Goal: Transaction & Acquisition: Purchase product/service

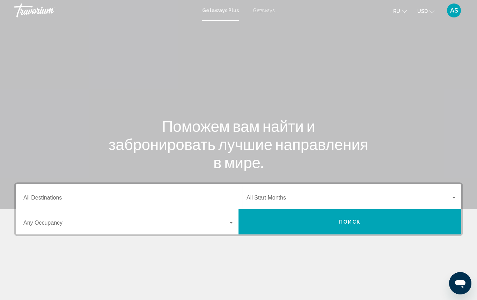
click at [76, 198] on input "Destination All Destinations" at bounding box center [128, 199] width 211 height 6
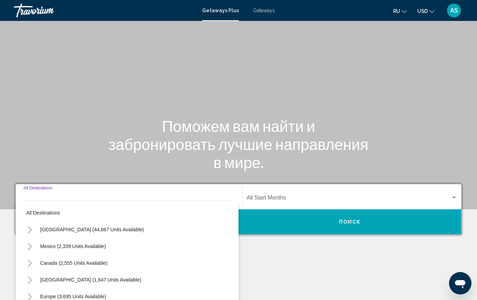
scroll to position [91, 0]
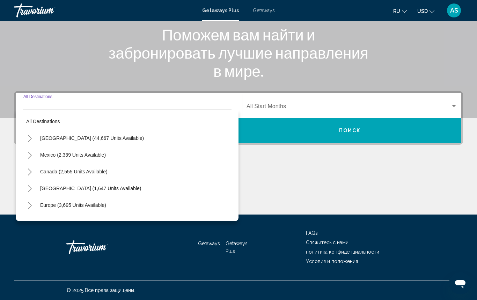
click at [30, 154] on icon "Toggle Mexico (2,339 units available)" at bounding box center [30, 155] width 4 height 7
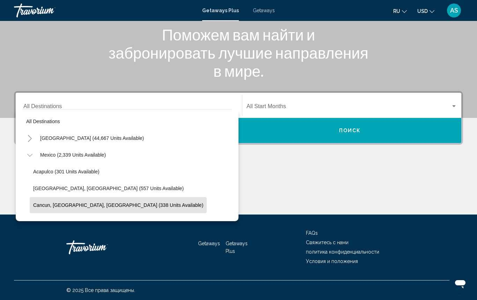
click at [45, 205] on span "Cancun, [GEOGRAPHIC_DATA], [GEOGRAPHIC_DATA] (338 units available)" at bounding box center [118, 205] width 170 height 6
type input "**********"
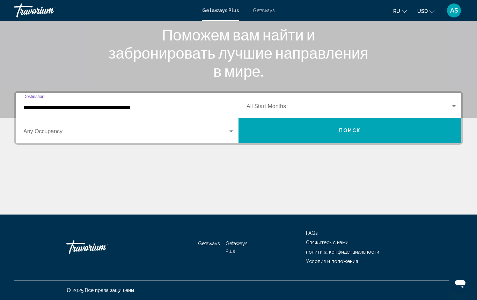
click at [231, 132] on div "Search widget" at bounding box center [230, 132] width 3 height 2
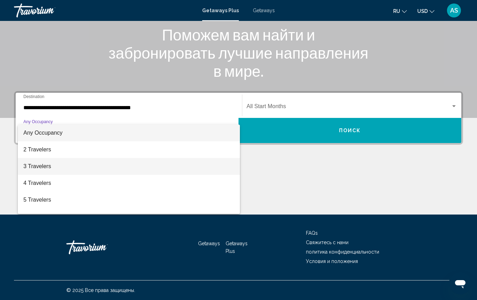
click at [96, 167] on span "3 Travelers" at bounding box center [128, 166] width 211 height 17
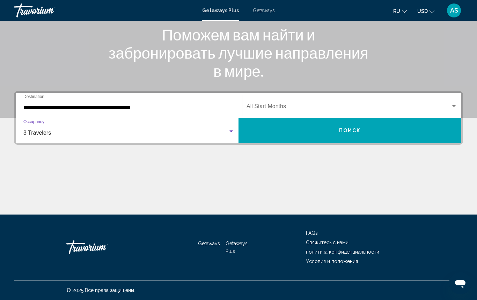
click at [336, 107] on span "Search widget" at bounding box center [348, 108] width 204 height 6
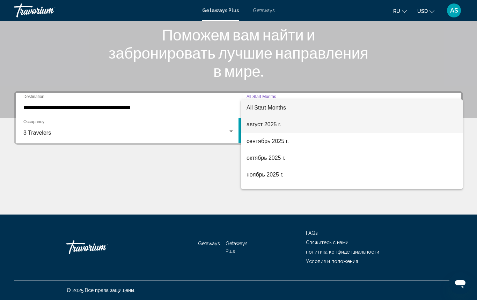
scroll to position [0, 0]
click at [308, 124] on span "август 2025 г." at bounding box center [351, 124] width 210 height 17
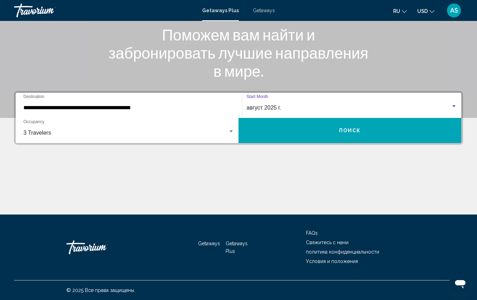
click at [301, 127] on button "Поиск" at bounding box center [349, 130] width 223 height 25
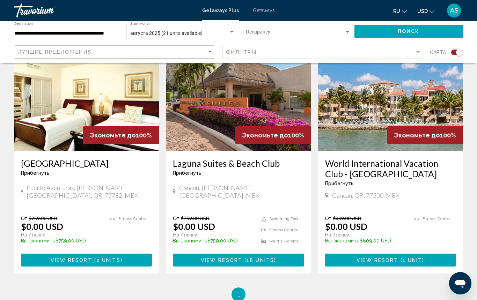
scroll to position [275, 0]
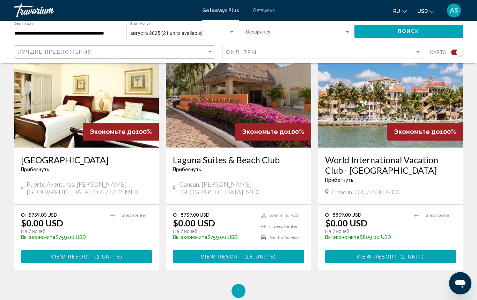
click at [76, 256] on span "View Resort" at bounding box center [72, 257] width 42 height 6
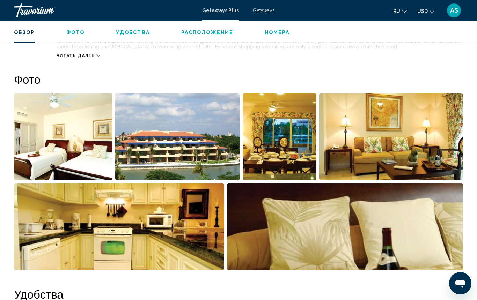
scroll to position [410, 0]
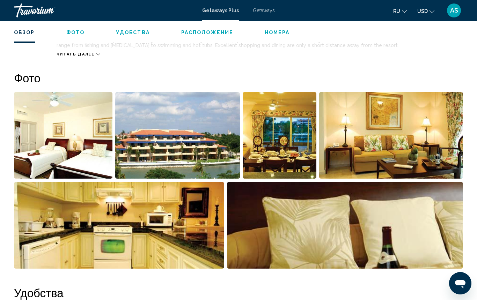
click at [262, 9] on span "Getaways" at bounding box center [264, 11] width 22 height 6
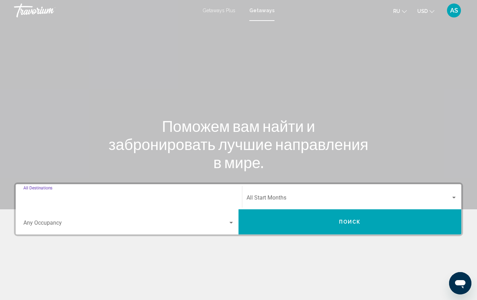
click at [48, 197] on input "Destination All Destinations" at bounding box center [128, 199] width 211 height 6
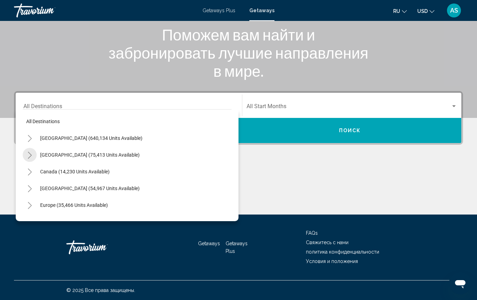
click at [30, 154] on icon "Toggle Mexico (75,413 units available)" at bounding box center [29, 155] width 5 height 7
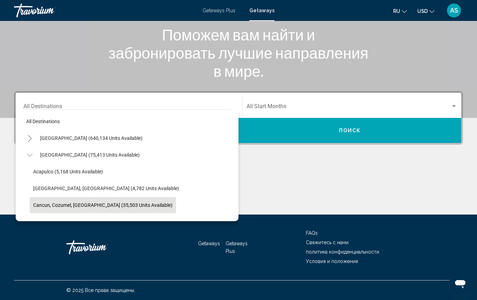
click at [38, 205] on span "Cancun, Cozumel, [GEOGRAPHIC_DATA] (35,503 units available)" at bounding box center [102, 205] width 139 height 6
type input "**********"
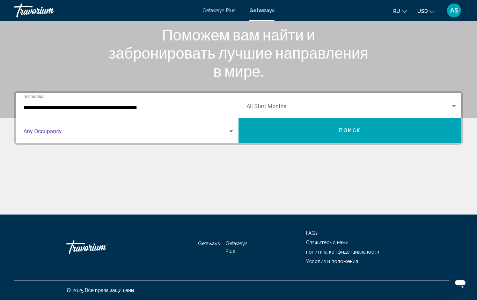
click at [83, 134] on span "Search widget" at bounding box center [125, 133] width 204 height 6
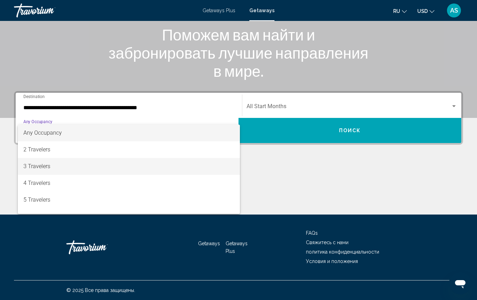
click at [56, 166] on span "3 Travelers" at bounding box center [128, 166] width 211 height 17
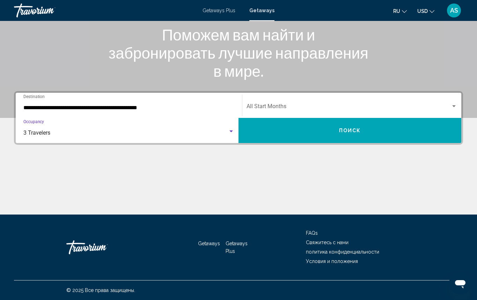
click at [310, 102] on div "Start Month All Start Months" at bounding box center [351, 106] width 210 height 22
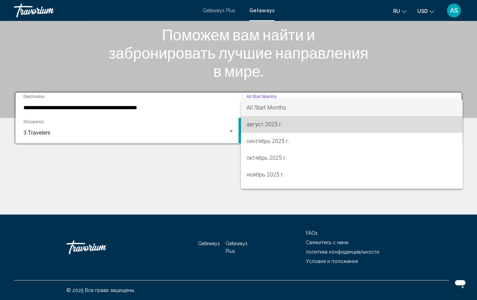
click at [291, 125] on span "август 2025 г." at bounding box center [351, 124] width 210 height 17
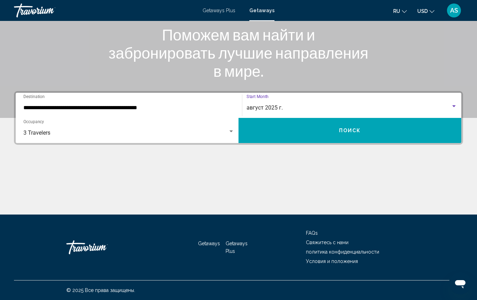
click at [295, 129] on button "Поиск" at bounding box center [349, 130] width 223 height 25
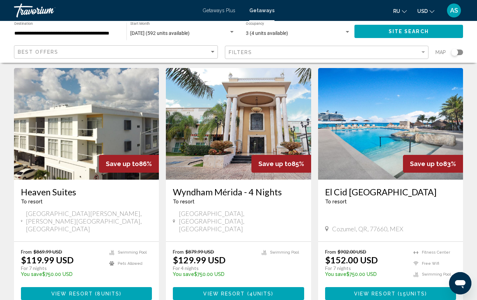
scroll to position [575, 0]
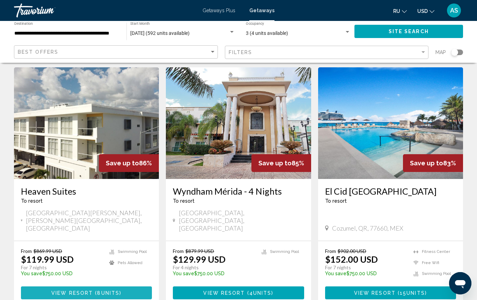
click at [55, 290] on span "VIEW RESORT (8" at bounding box center [76, 293] width 50 height 6
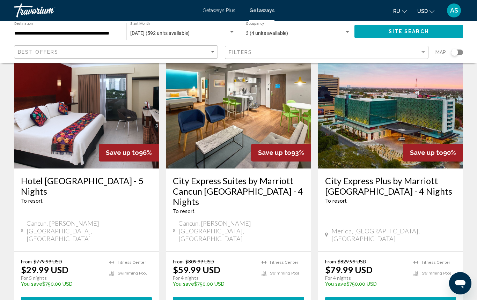
scroll to position [313, 0]
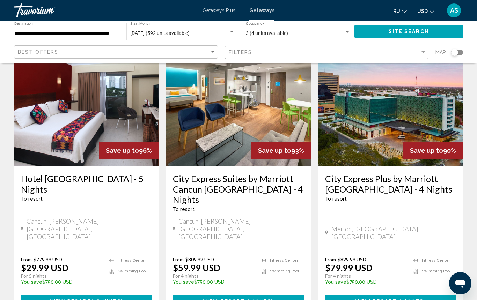
click at [80, 299] on span "VIEW RESORT" at bounding box center [71, 302] width 42 height 6
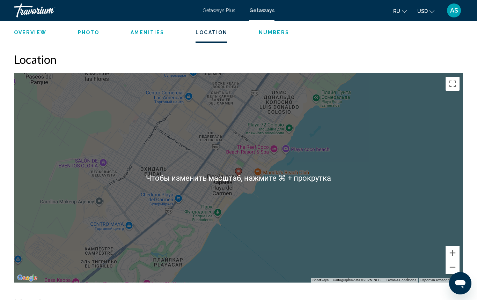
scroll to position [890, 0]
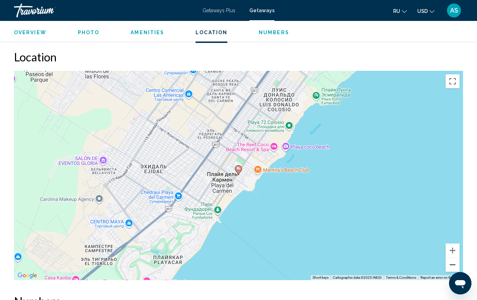
click at [453, 263] on button "Reduce" at bounding box center [452, 265] width 14 height 14
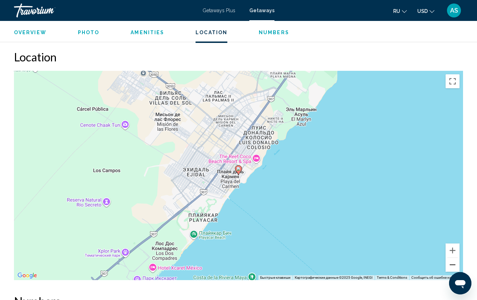
click at [453, 263] on button "Reduce" at bounding box center [452, 265] width 14 height 14
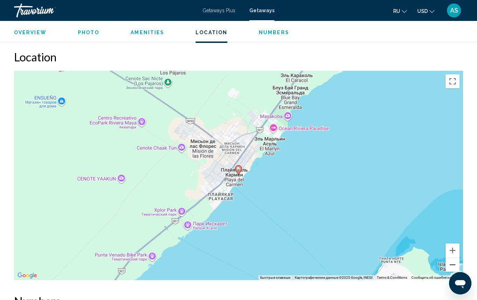
click at [453, 263] on button "Reduce" at bounding box center [452, 265] width 14 height 14
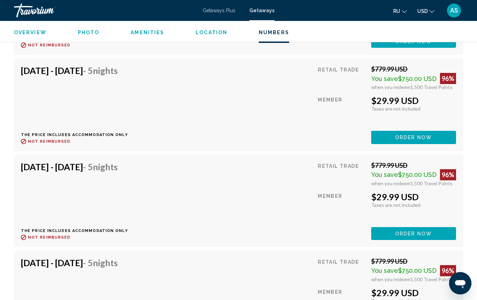
scroll to position [2222, 0]
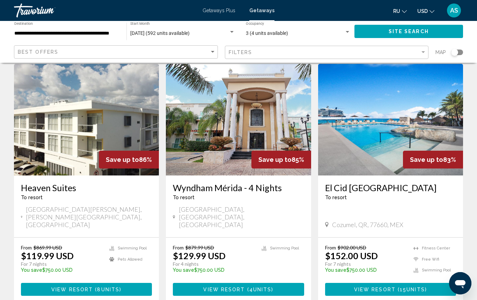
scroll to position [580, 0]
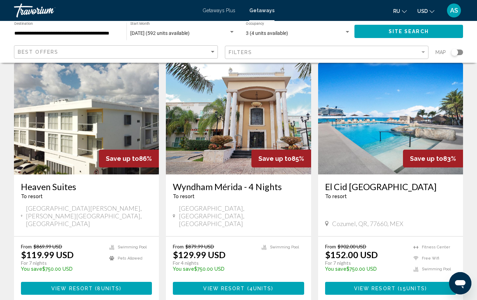
click at [370, 286] on span "VIEW RESORT (15" at bounding box center [380, 289] width 53 height 6
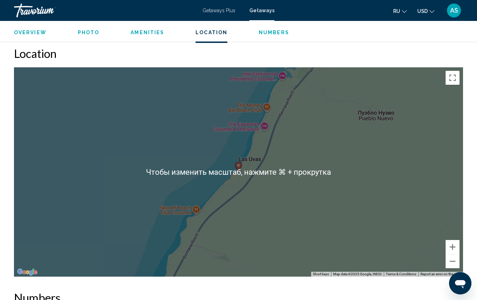
scroll to position [955, 0]
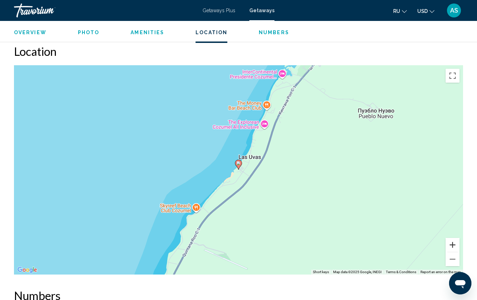
click at [452, 244] on button "Magnify" at bounding box center [452, 245] width 14 height 14
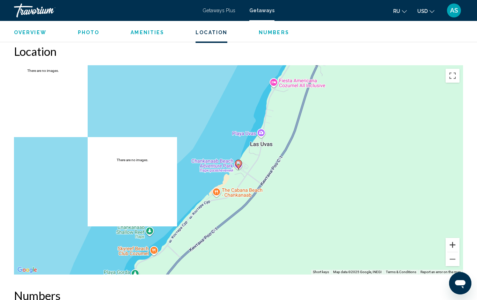
click at [452, 244] on button "Magnify" at bounding box center [452, 245] width 14 height 14
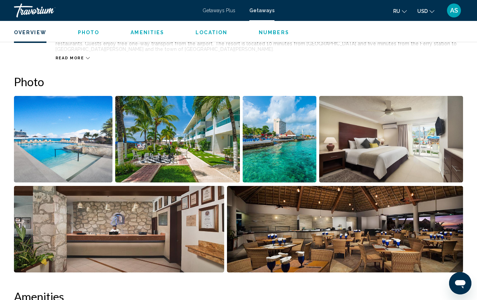
scroll to position [407, 0]
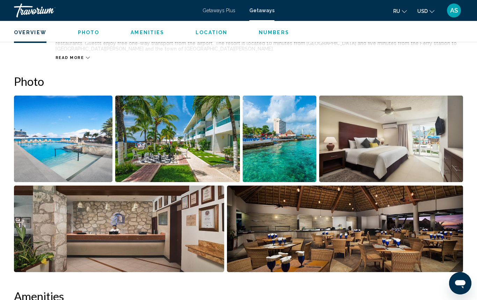
click at [292, 146] on img "Open full-screen image slider" at bounding box center [280, 139] width 74 height 87
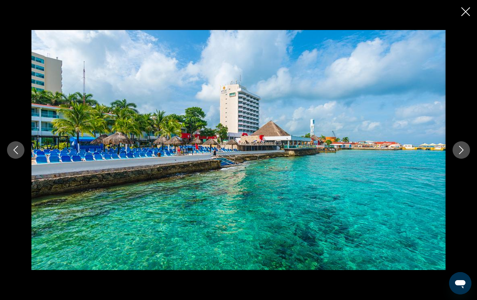
scroll to position [407, 0]
click at [460, 151] on icon "Next image" at bounding box center [461, 150] width 8 height 8
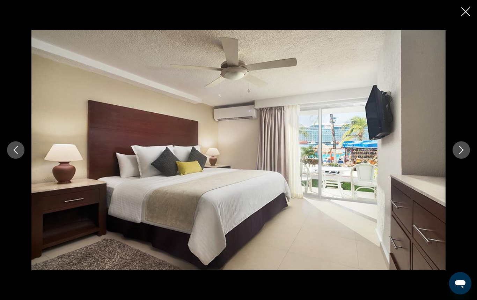
click at [460, 151] on icon "Next image" at bounding box center [461, 150] width 8 height 8
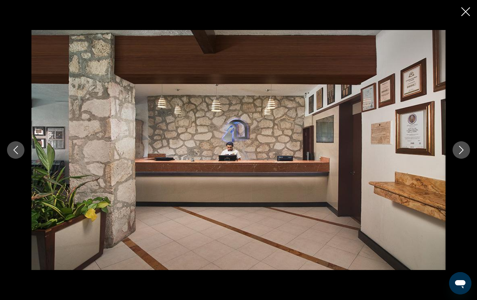
click at [460, 151] on icon "Next image" at bounding box center [461, 150] width 8 height 8
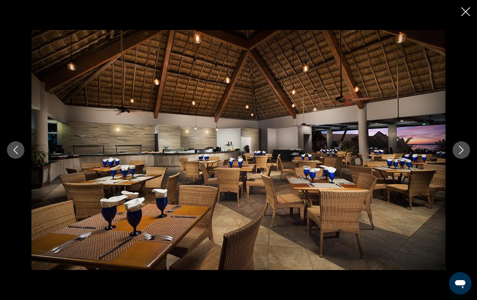
click at [460, 151] on icon "Next image" at bounding box center [461, 150] width 8 height 8
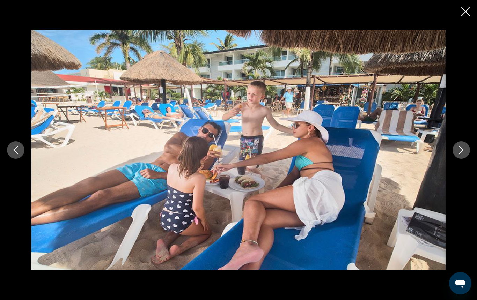
click at [460, 151] on icon "Next image" at bounding box center [461, 150] width 8 height 8
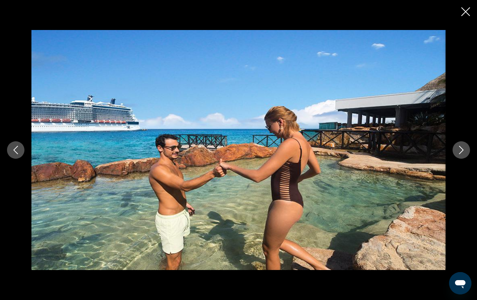
click at [460, 151] on icon "Next image" at bounding box center [461, 150] width 8 height 8
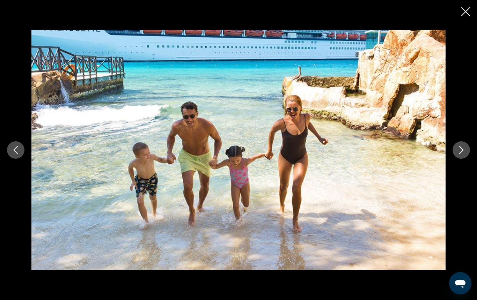
click at [460, 151] on icon "Next image" at bounding box center [461, 150] width 8 height 8
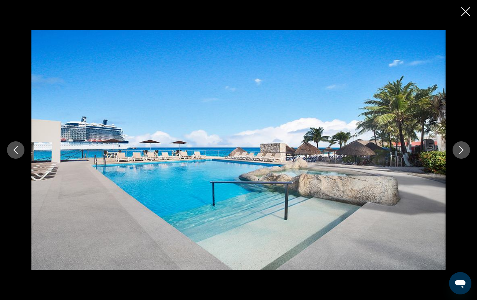
click at [460, 151] on icon "Next image" at bounding box center [461, 150] width 8 height 8
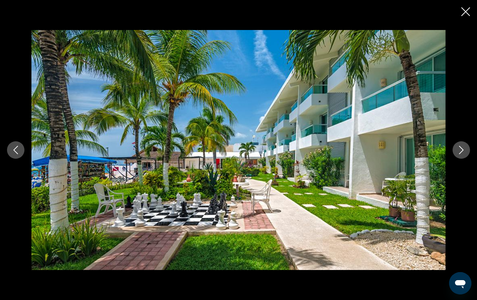
click at [460, 151] on icon "Next image" at bounding box center [461, 150] width 8 height 8
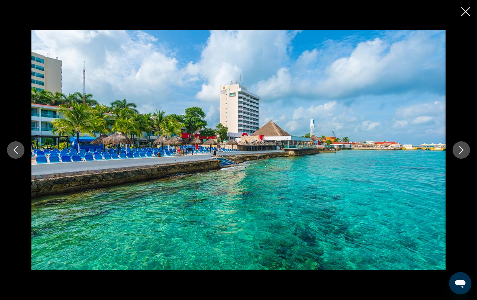
click at [460, 151] on icon "Next image" at bounding box center [461, 150] width 8 height 8
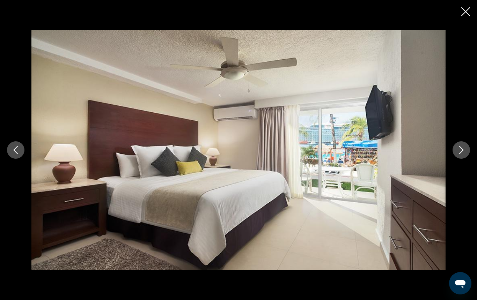
click at [460, 151] on icon "Next image" at bounding box center [461, 150] width 8 height 8
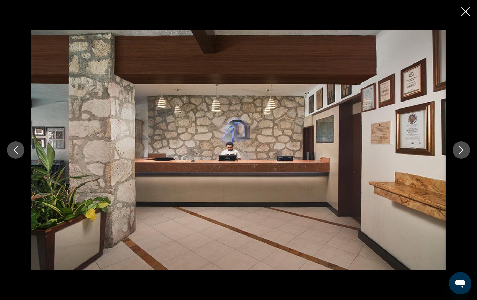
click at [460, 151] on icon "Next image" at bounding box center [461, 150] width 8 height 8
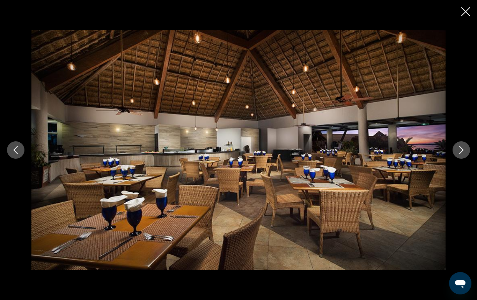
click at [460, 151] on icon "Next image" at bounding box center [461, 150] width 8 height 8
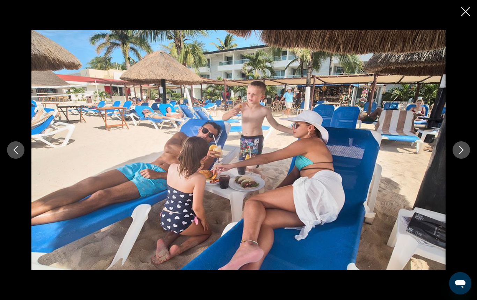
click at [460, 151] on icon "Next image" at bounding box center [461, 150] width 8 height 8
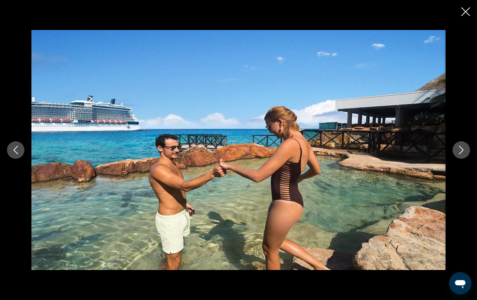
click at [460, 151] on icon "Next image" at bounding box center [461, 150] width 8 height 8
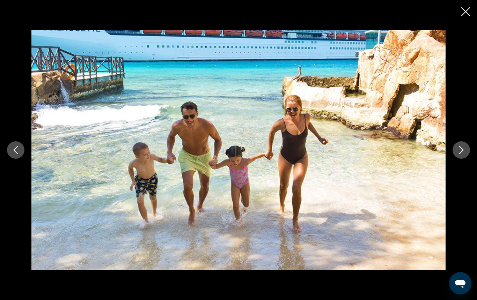
click at [460, 151] on icon "Next image" at bounding box center [461, 150] width 8 height 8
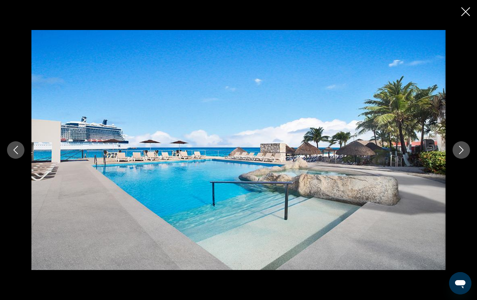
click at [460, 151] on icon "Next image" at bounding box center [461, 150] width 8 height 8
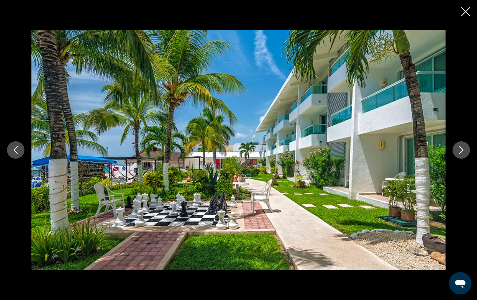
click at [467, 11] on icon "Close slideshow" at bounding box center [465, 11] width 9 height 9
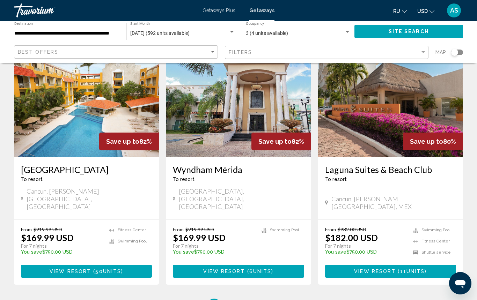
scroll to position [851, 0]
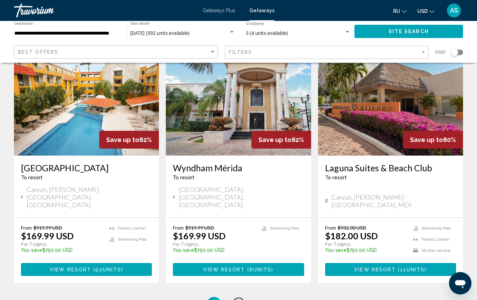
click at [237, 300] on span "2" at bounding box center [238, 304] width 3 height 8
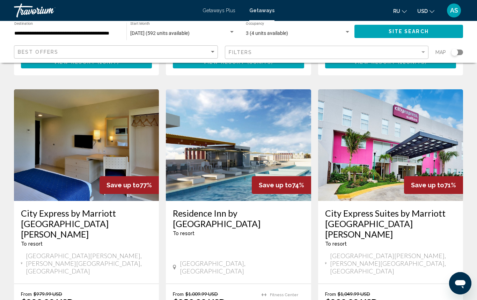
scroll to position [271, 0]
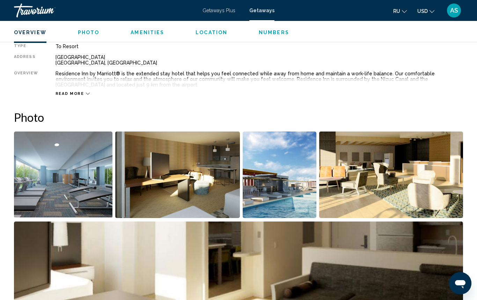
scroll to position [372, 0]
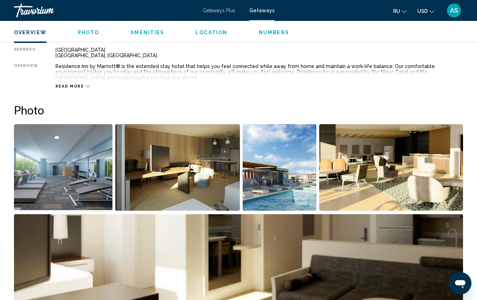
click at [65, 161] on img "Open full-screen image slider" at bounding box center [63, 167] width 98 height 87
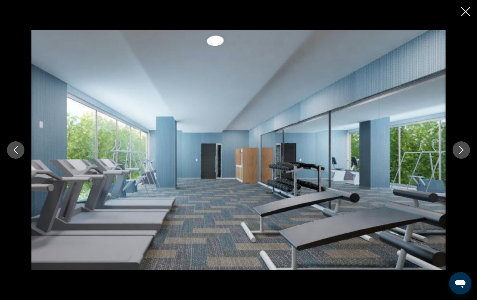
click at [461, 151] on icon "Next image" at bounding box center [461, 150] width 5 height 8
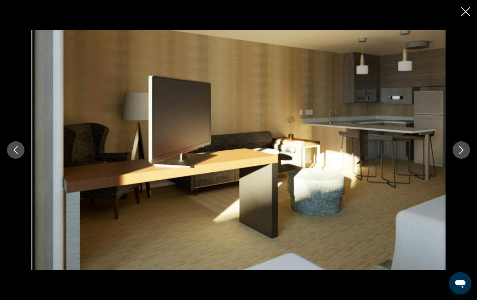
scroll to position [374, 0]
click at [461, 151] on icon "Next image" at bounding box center [461, 150] width 5 height 8
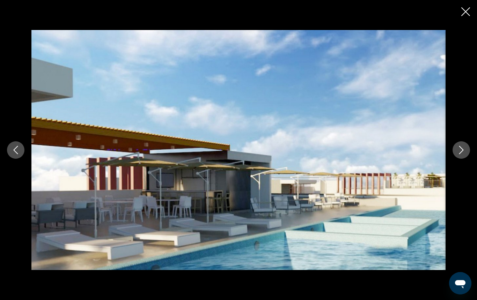
click at [461, 151] on icon "Next image" at bounding box center [461, 150] width 5 height 8
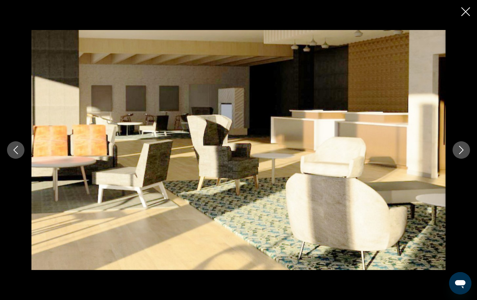
click at [461, 151] on icon "Next image" at bounding box center [461, 150] width 5 height 8
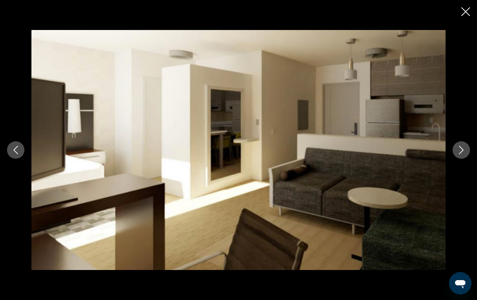
click at [461, 151] on icon "Next image" at bounding box center [461, 150] width 5 height 8
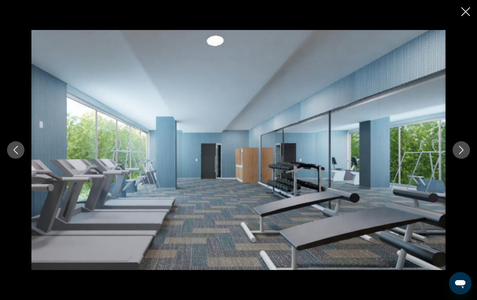
click at [461, 151] on icon "Next image" at bounding box center [461, 150] width 5 height 8
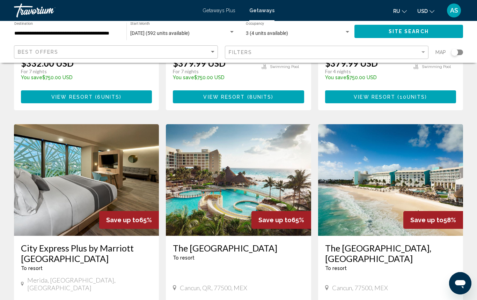
scroll to position [773, 0]
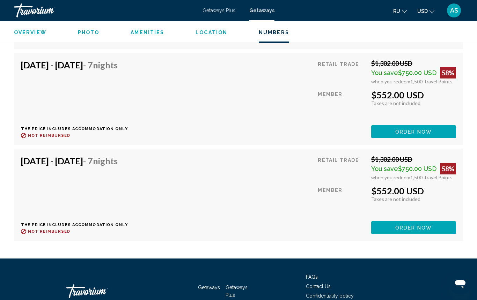
scroll to position [1791, 0]
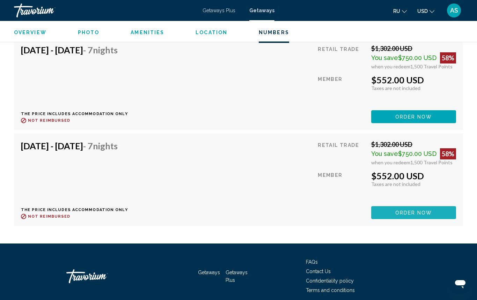
click at [393, 213] on button "ORDER NOW" at bounding box center [413, 212] width 85 height 13
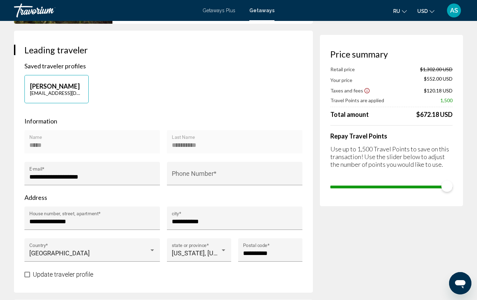
scroll to position [123, 0]
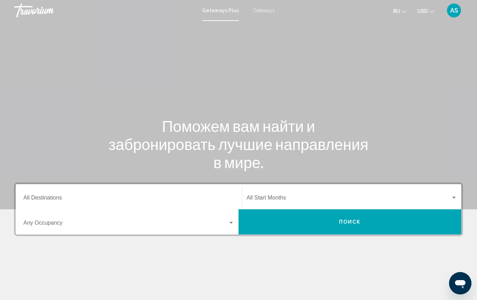
click at [263, 10] on span "Getaways" at bounding box center [264, 11] width 22 height 6
click at [404, 12] on icon "Change language" at bounding box center [404, 11] width 5 height 5
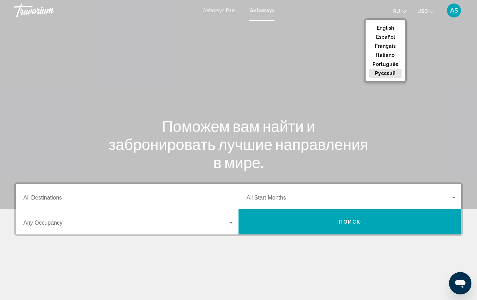
click at [393, 26] on button "English" at bounding box center [385, 27] width 32 height 9
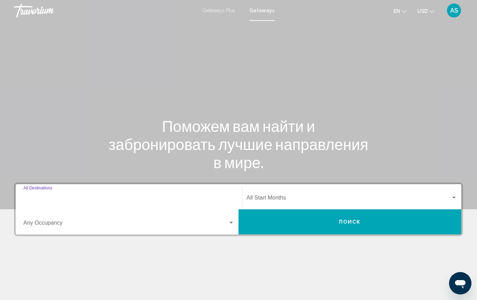
click at [58, 198] on input "Destination All Destinations" at bounding box center [128, 199] width 211 height 6
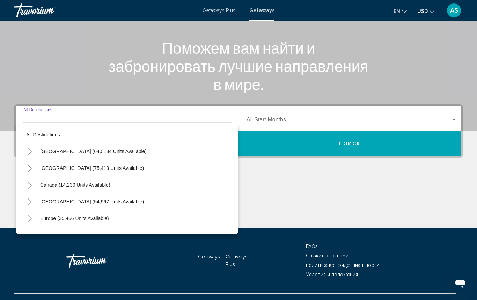
scroll to position [91, 0]
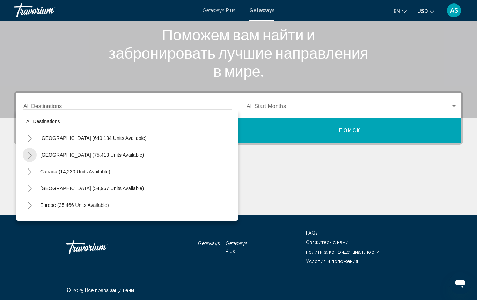
click at [30, 155] on icon "Toggle Mexico (75,413 units available)" at bounding box center [30, 155] width 4 height 7
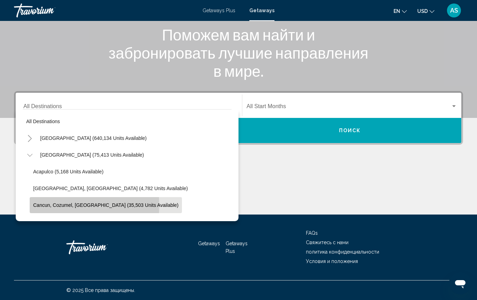
click at [39, 206] on span "Cancun, Cozumel, [GEOGRAPHIC_DATA] (35,503 units available)" at bounding box center [105, 205] width 145 height 6
type input "**********"
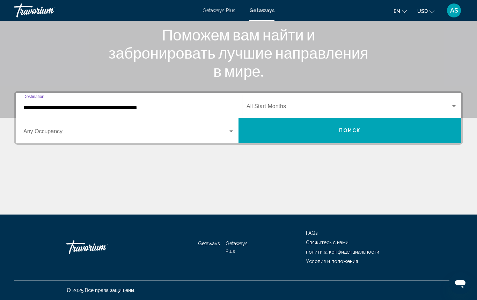
click at [105, 130] on span "Search widget" at bounding box center [125, 133] width 204 height 6
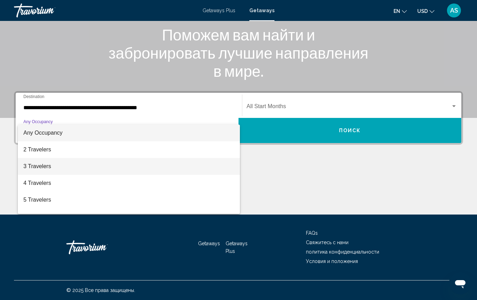
click at [66, 165] on span "3 Travelers" at bounding box center [128, 166] width 211 height 17
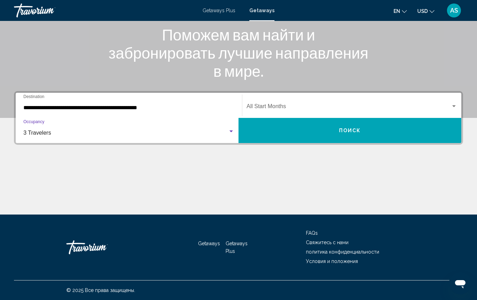
click at [454, 106] on div "Search widget" at bounding box center [453, 106] width 3 height 2
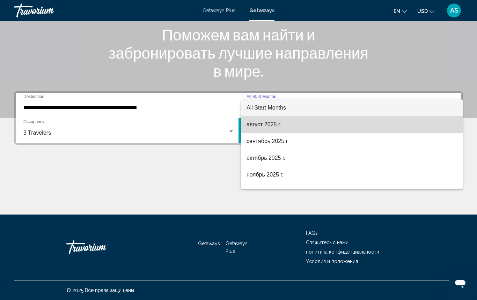
click at [335, 125] on span "август 2025 г." at bounding box center [351, 124] width 210 height 17
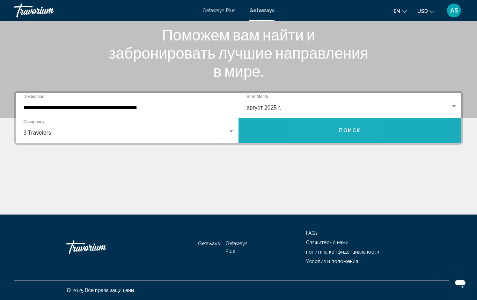
click at [331, 130] on button "Поиск" at bounding box center [349, 130] width 223 height 25
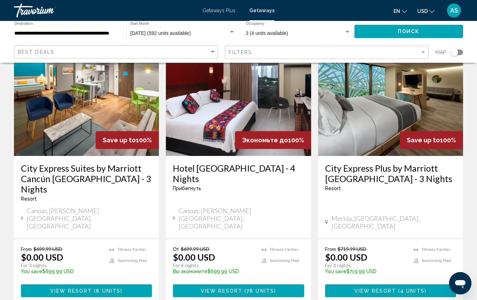
scroll to position [51, 0]
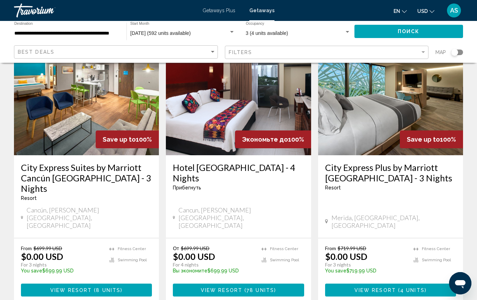
click at [93, 288] on span "Main content" at bounding box center [93, 291] width 2 height 6
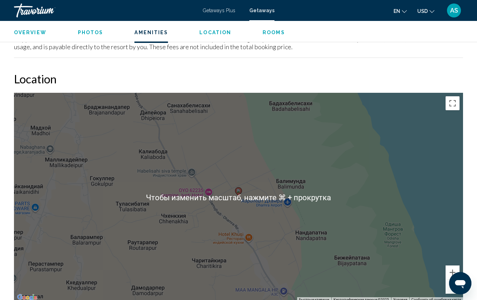
scroll to position [899, 0]
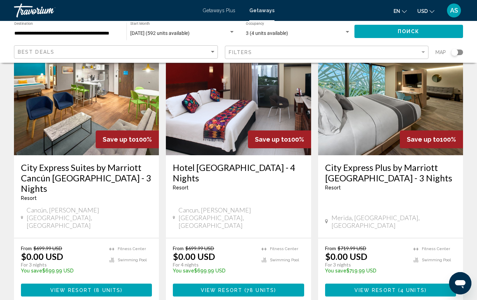
scroll to position [52, 0]
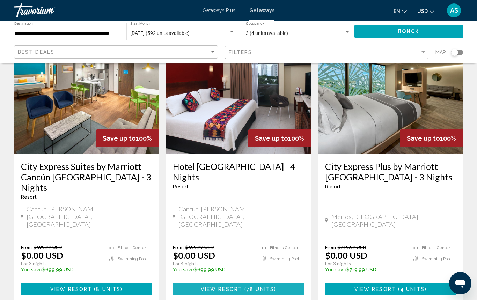
click at [237, 286] on span "View Resort" at bounding box center [222, 289] width 42 height 6
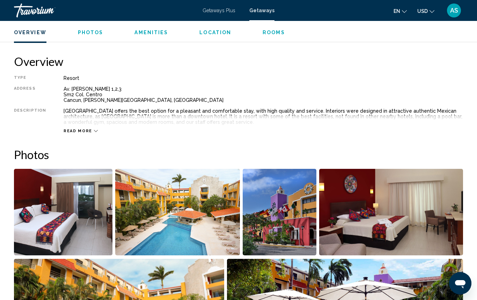
scroll to position [333, 0]
click at [203, 221] on img "Open full-screen image slider" at bounding box center [177, 212] width 125 height 87
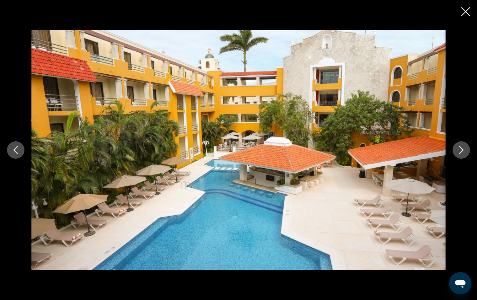
click at [461, 149] on icon "Next image" at bounding box center [461, 150] width 8 height 8
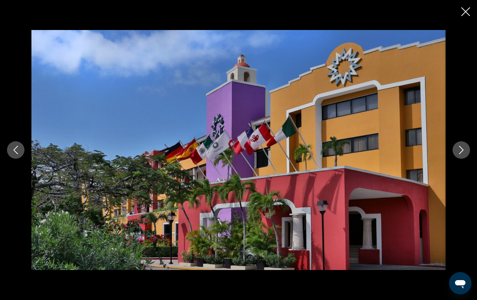
click at [461, 149] on icon "Next image" at bounding box center [461, 150] width 8 height 8
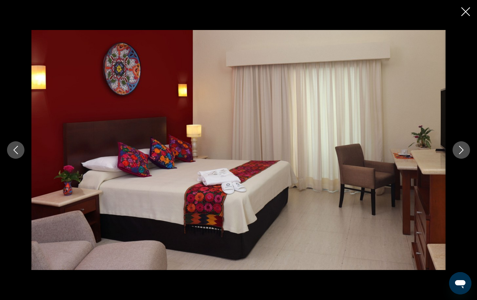
click at [461, 149] on icon "Next image" at bounding box center [461, 150] width 8 height 8
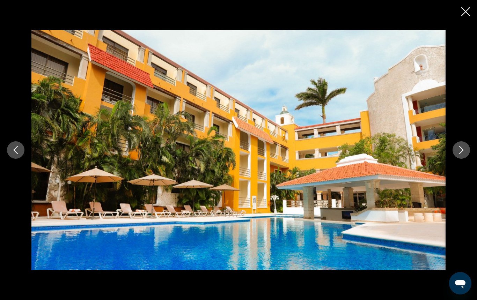
click at [461, 149] on icon "Next image" at bounding box center [461, 150] width 8 height 8
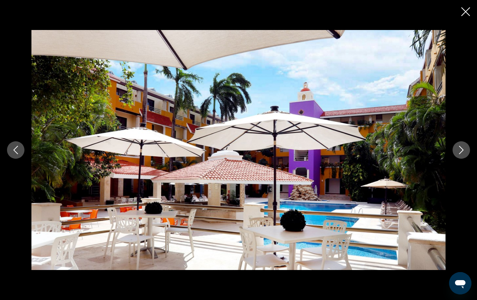
click at [461, 149] on icon "Next image" at bounding box center [461, 150] width 8 height 8
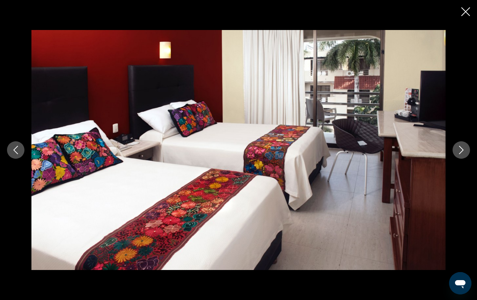
click at [461, 149] on icon "Next image" at bounding box center [461, 150] width 8 height 8
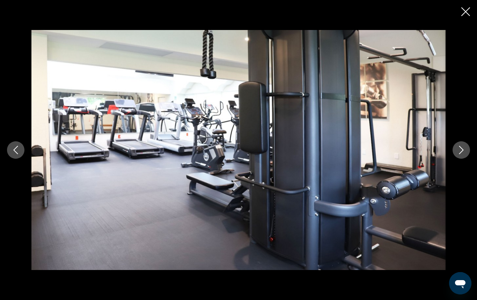
click at [461, 149] on icon "Next image" at bounding box center [461, 150] width 8 height 8
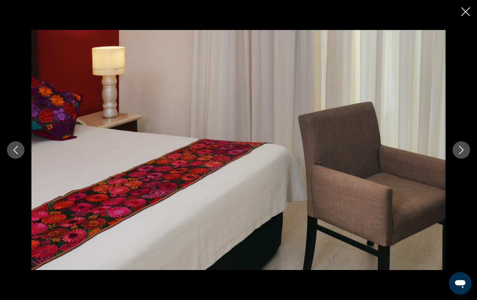
click at [461, 149] on icon "Next image" at bounding box center [461, 150] width 8 height 8
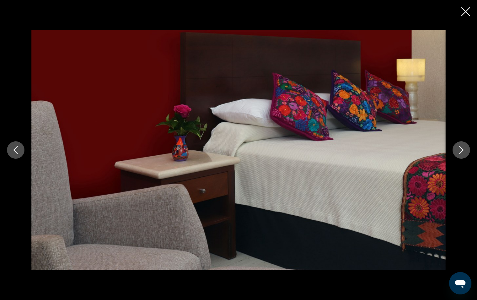
click at [461, 149] on icon "Next image" at bounding box center [461, 150] width 8 height 8
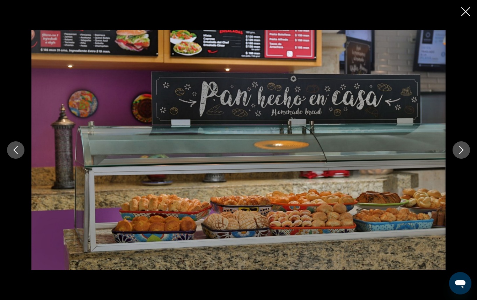
click at [461, 149] on icon "Next image" at bounding box center [461, 150] width 8 height 8
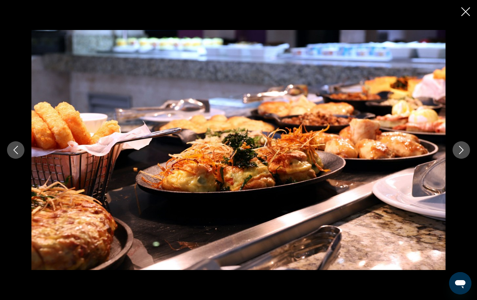
click at [461, 149] on icon "Next image" at bounding box center [461, 150] width 8 height 8
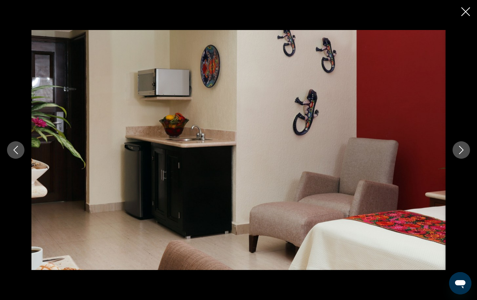
click at [461, 149] on icon "Next image" at bounding box center [461, 150] width 8 height 8
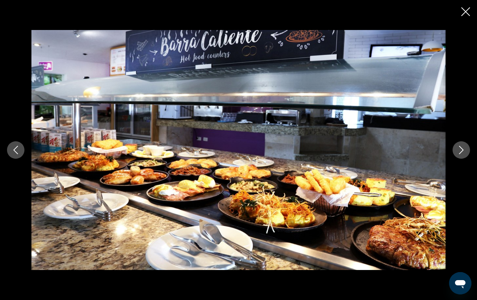
click at [461, 149] on icon "Next image" at bounding box center [461, 150] width 8 height 8
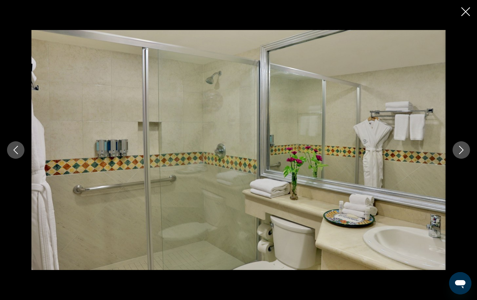
click at [461, 149] on icon "Next image" at bounding box center [461, 150] width 8 height 8
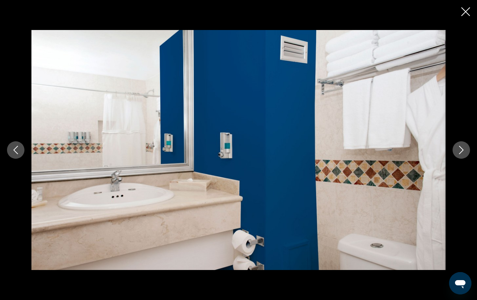
click at [461, 149] on icon "Next image" at bounding box center [461, 150] width 8 height 8
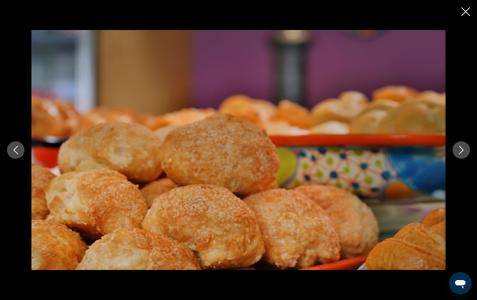
click at [461, 149] on icon "Next image" at bounding box center [461, 150] width 8 height 8
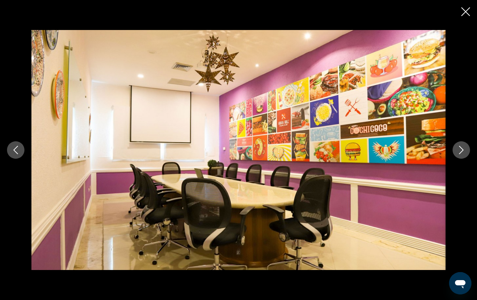
click at [461, 149] on icon "Next image" at bounding box center [461, 150] width 8 height 8
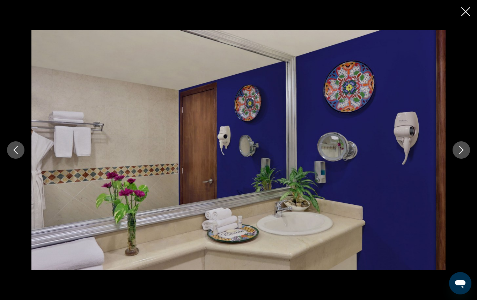
click at [461, 149] on icon "Next image" at bounding box center [461, 150] width 8 height 8
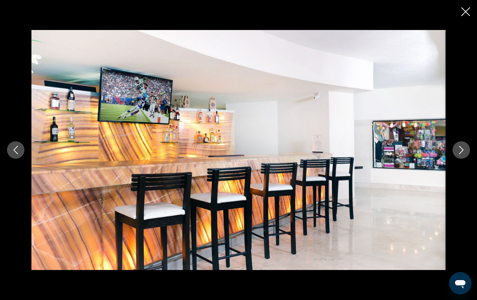
click at [461, 149] on icon "Next image" at bounding box center [461, 150] width 8 height 8
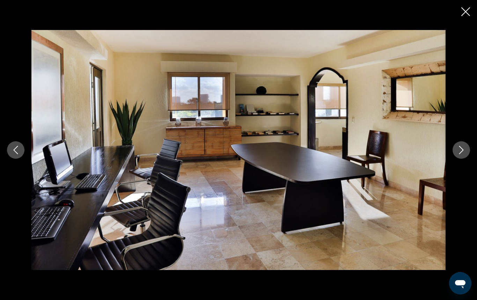
click at [461, 149] on icon "Next image" at bounding box center [461, 150] width 8 height 8
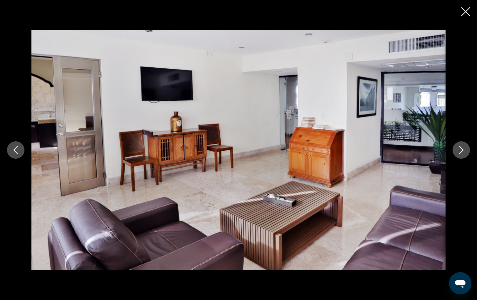
click at [461, 149] on icon "Next image" at bounding box center [461, 150] width 8 height 8
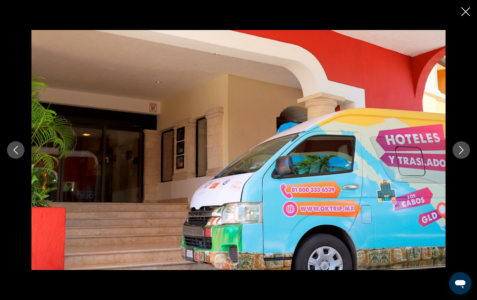
click at [461, 149] on icon "Next image" at bounding box center [461, 150] width 8 height 8
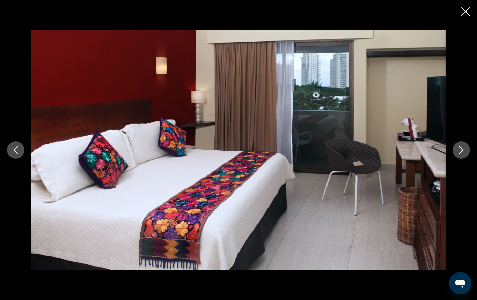
click at [464, 13] on icon "Close slideshow" at bounding box center [465, 11] width 9 height 9
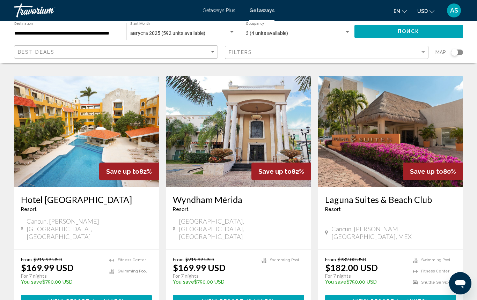
scroll to position [820, 0]
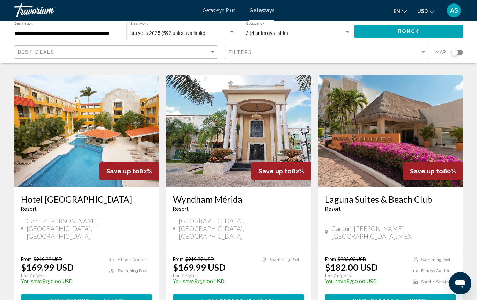
click at [359, 298] on span "View Resort" at bounding box center [374, 301] width 42 height 6
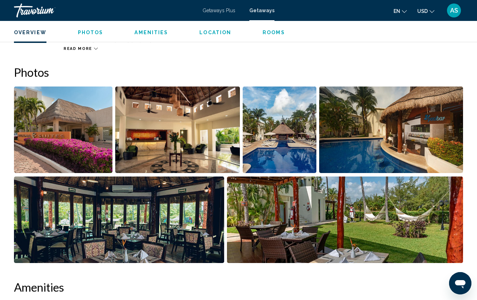
scroll to position [418, 0]
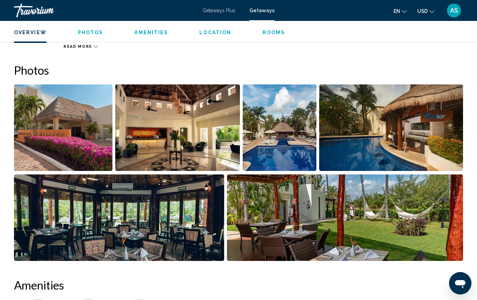
click at [85, 146] on img "Open full-screen image slider" at bounding box center [63, 127] width 98 height 87
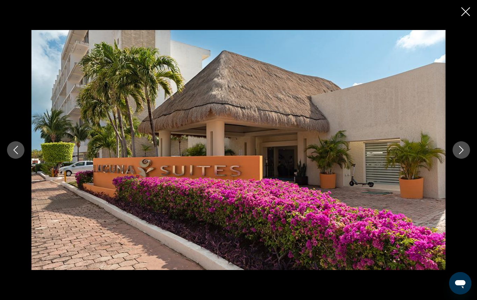
click at [456, 151] on button "Next image" at bounding box center [460, 149] width 17 height 17
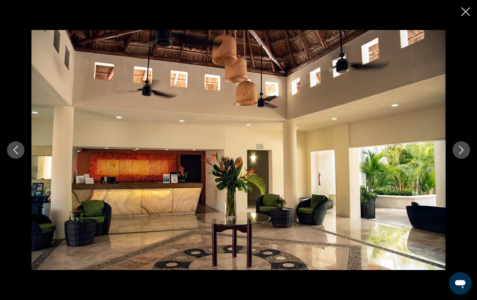
click at [456, 151] on button "Next image" at bounding box center [460, 149] width 17 height 17
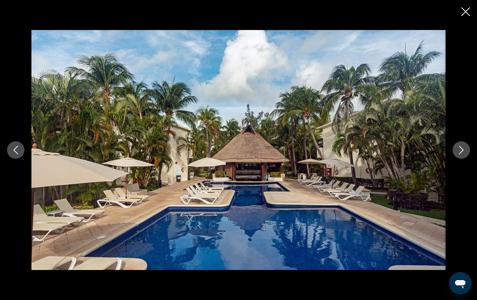
click at [456, 151] on button "Next image" at bounding box center [460, 149] width 17 height 17
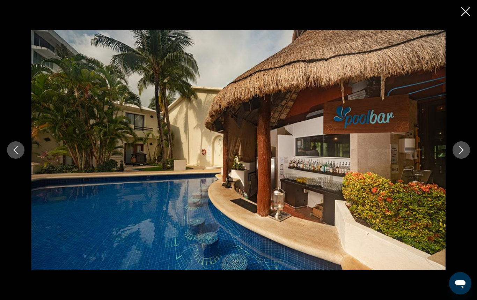
click at [456, 151] on button "Next image" at bounding box center [460, 149] width 17 height 17
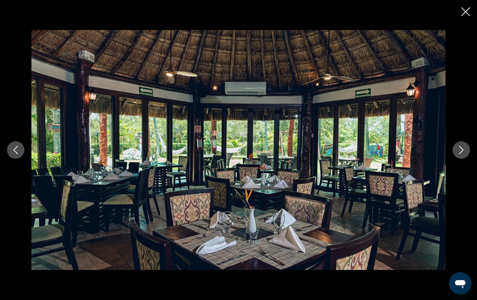
click at [456, 151] on button "Next image" at bounding box center [460, 149] width 17 height 17
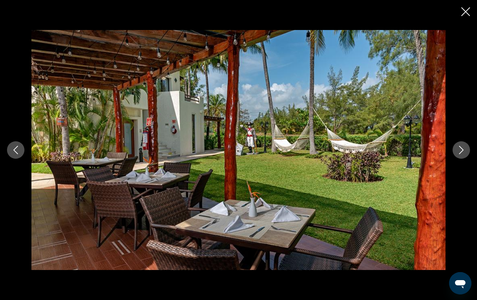
click at [456, 151] on button "Next image" at bounding box center [460, 149] width 17 height 17
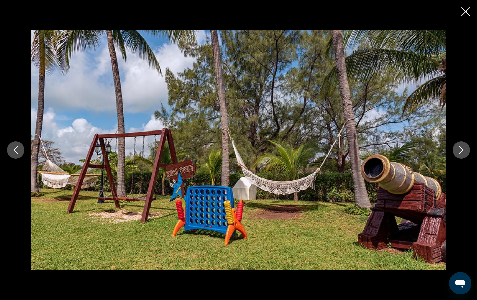
click at [456, 151] on button "Next image" at bounding box center [460, 149] width 17 height 17
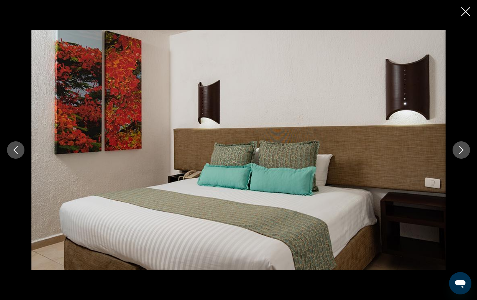
click at [456, 151] on button "Next image" at bounding box center [460, 149] width 17 height 17
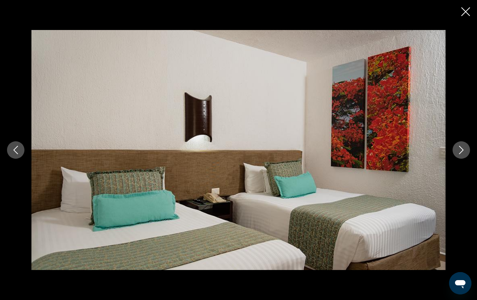
click at [456, 151] on button "Next image" at bounding box center [460, 149] width 17 height 17
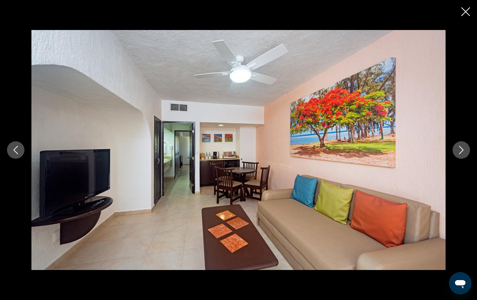
click at [456, 151] on button "Next image" at bounding box center [460, 149] width 17 height 17
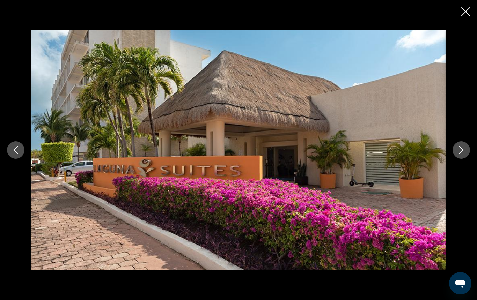
scroll to position [445, 0]
click at [465, 12] on icon "Close slideshow" at bounding box center [465, 11] width 9 height 9
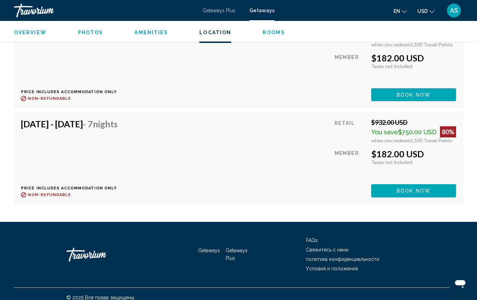
scroll to position [1594, 0]
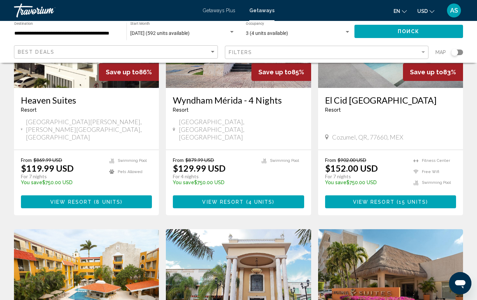
scroll to position [667, 0]
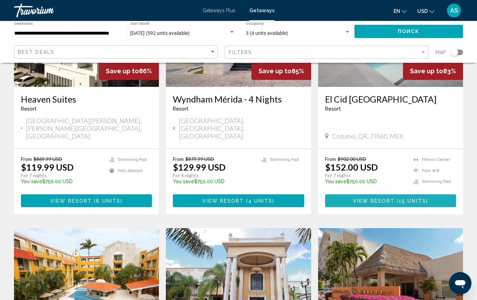
click at [370, 198] on span "View Resort" at bounding box center [374, 201] width 42 height 6
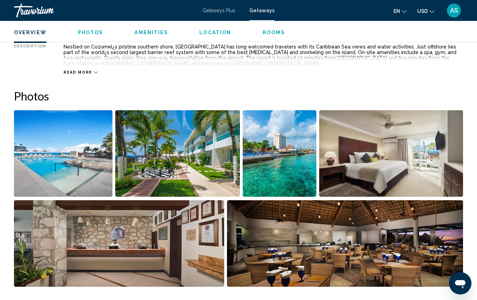
scroll to position [392, 0]
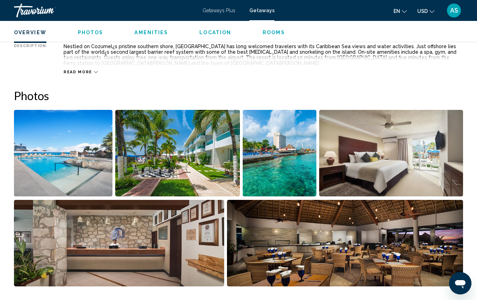
click at [47, 149] on img "Open full-screen image slider" at bounding box center [63, 153] width 98 height 87
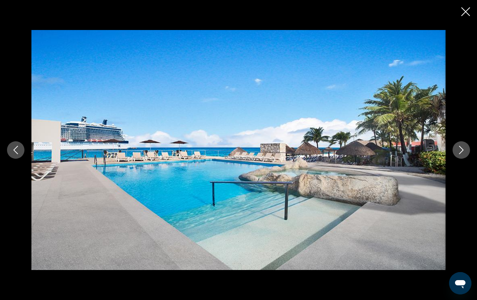
scroll to position [380, 0]
click at [459, 151] on icon "Next image" at bounding box center [461, 150] width 8 height 8
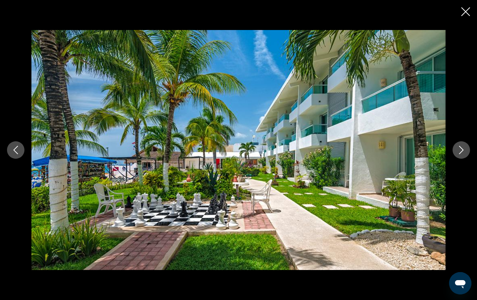
click at [459, 151] on icon "Next image" at bounding box center [461, 150] width 8 height 8
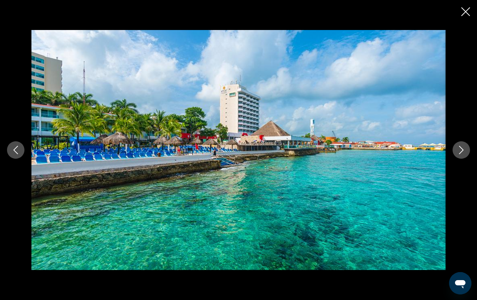
click at [459, 151] on icon "Next image" at bounding box center [461, 150] width 8 height 8
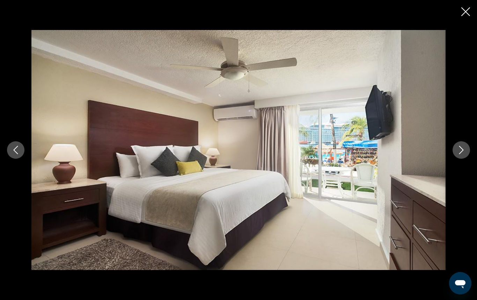
click at [459, 151] on icon "Next image" at bounding box center [461, 150] width 8 height 8
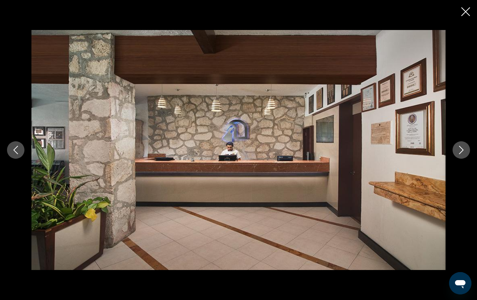
click at [459, 151] on icon "Next image" at bounding box center [461, 150] width 8 height 8
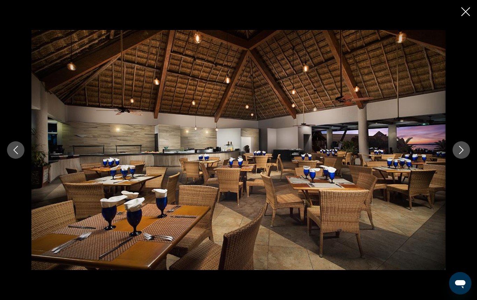
click at [459, 151] on icon "Next image" at bounding box center [461, 150] width 8 height 8
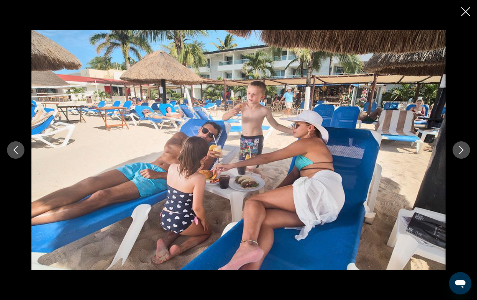
click at [459, 151] on icon "Next image" at bounding box center [461, 150] width 8 height 8
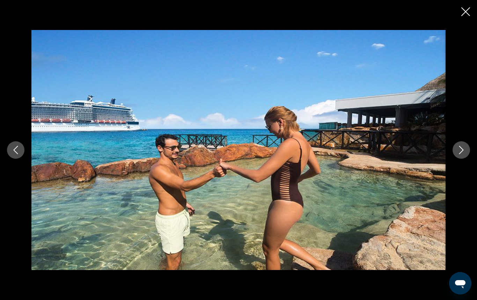
click at [459, 151] on icon "Next image" at bounding box center [461, 150] width 8 height 8
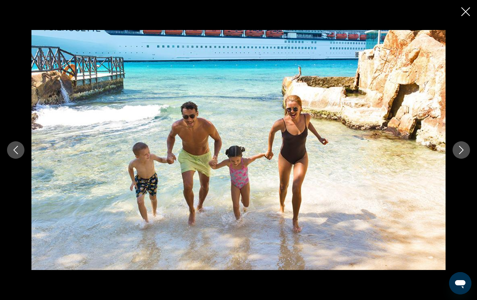
click at [459, 151] on icon "Next image" at bounding box center [461, 150] width 8 height 8
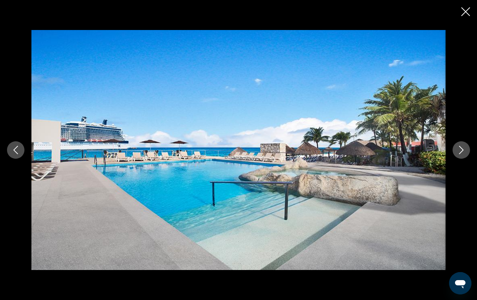
click at [464, 13] on icon "Close slideshow" at bounding box center [465, 11] width 9 height 9
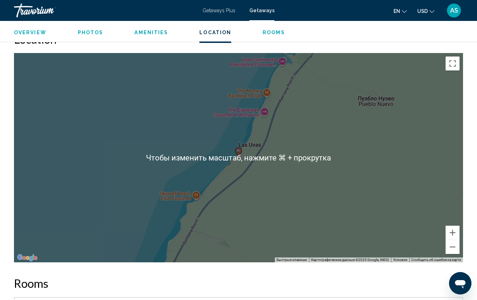
scroll to position [967, 0]
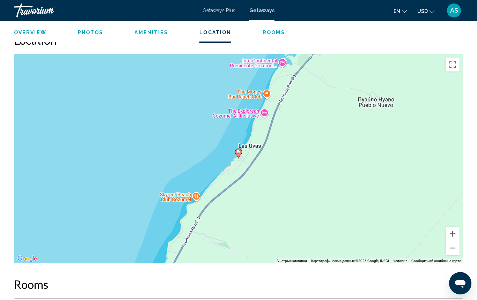
click at [453, 245] on button "Уменьшить" at bounding box center [452, 248] width 14 height 14
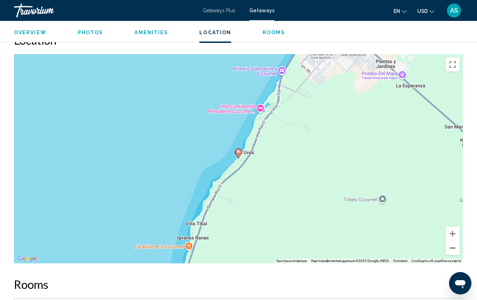
click at [453, 245] on button "Уменьшить" at bounding box center [452, 248] width 14 height 14
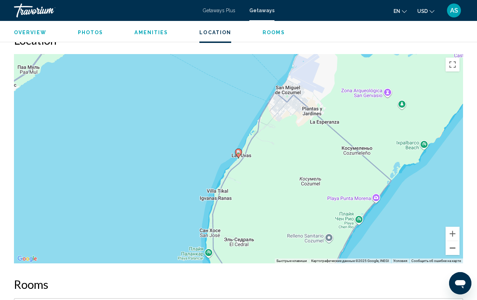
click at [453, 245] on button "Уменьшить" at bounding box center [452, 248] width 14 height 14
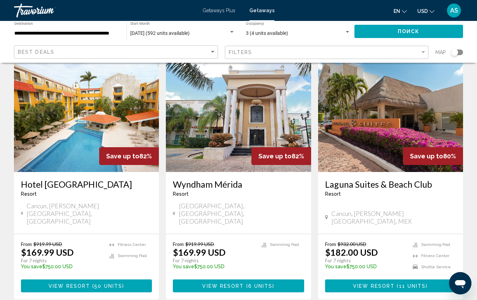
scroll to position [836, 0]
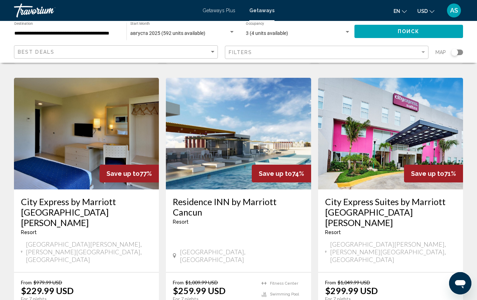
scroll to position [283, 0]
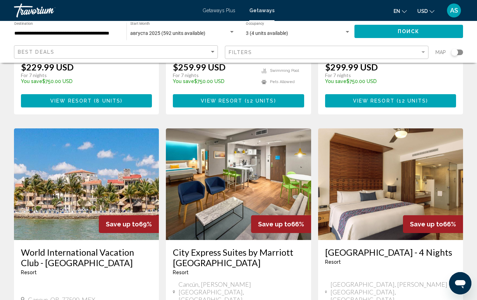
scroll to position [508, 0]
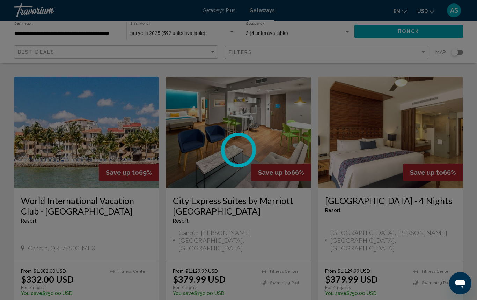
scroll to position [559, 0]
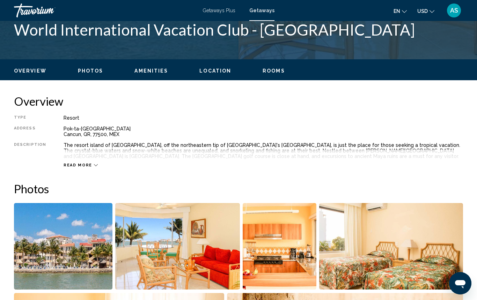
scroll to position [291, 0]
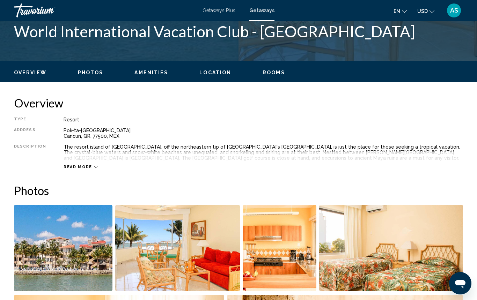
click at [88, 256] on img "Open full-screen image slider" at bounding box center [63, 248] width 98 height 87
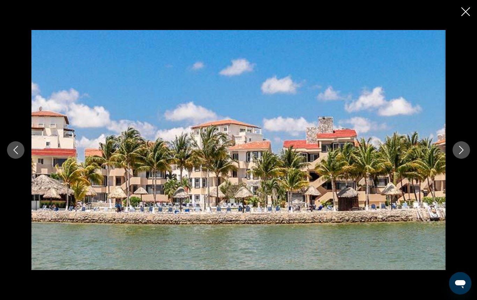
click at [457, 150] on icon "Next image" at bounding box center [461, 150] width 8 height 8
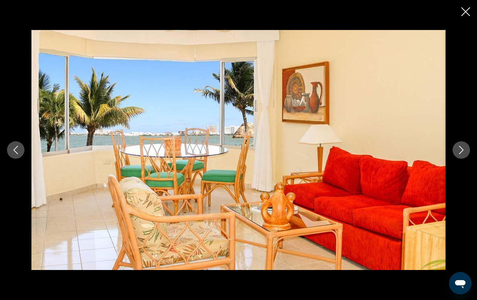
click at [456, 150] on button "Next image" at bounding box center [460, 149] width 17 height 17
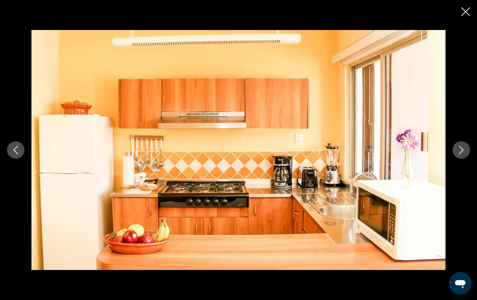
click at [456, 150] on button "Next image" at bounding box center [460, 149] width 17 height 17
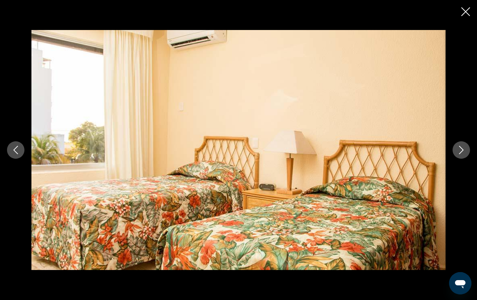
click at [456, 150] on button "Next image" at bounding box center [460, 149] width 17 height 17
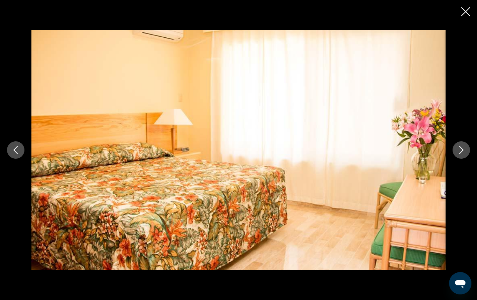
click at [456, 150] on button "Next image" at bounding box center [460, 149] width 17 height 17
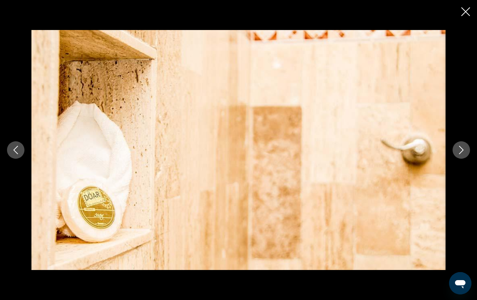
click at [456, 150] on button "Next image" at bounding box center [460, 149] width 17 height 17
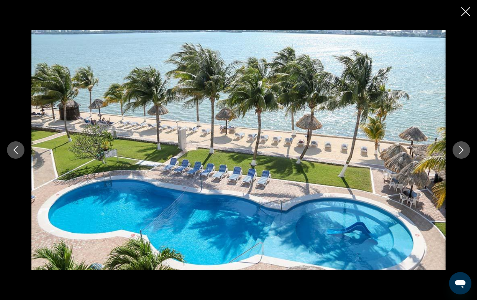
click at [456, 150] on button "Next image" at bounding box center [460, 149] width 17 height 17
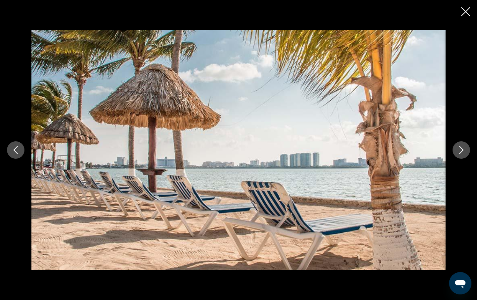
click at [456, 150] on button "Next image" at bounding box center [460, 149] width 17 height 17
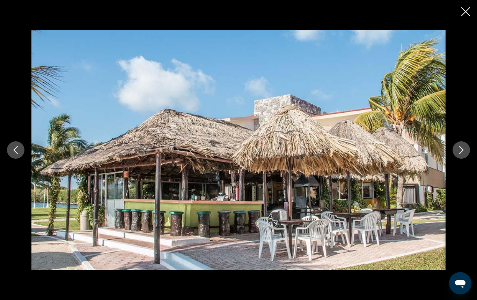
click at [456, 150] on button "Next image" at bounding box center [460, 149] width 17 height 17
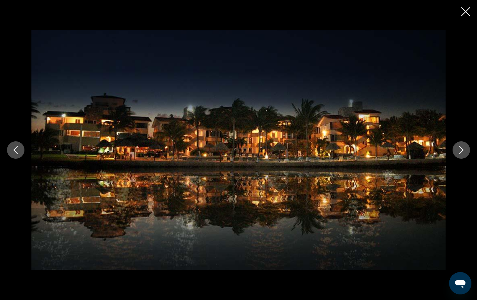
click at [456, 150] on button "Next image" at bounding box center [460, 149] width 17 height 17
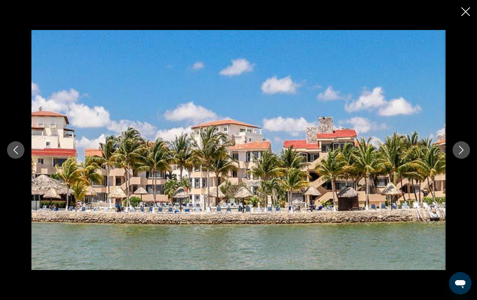
click at [456, 150] on button "Next image" at bounding box center [460, 149] width 17 height 17
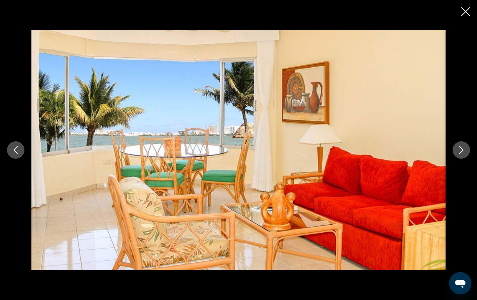
click at [456, 150] on button "Next image" at bounding box center [460, 149] width 17 height 17
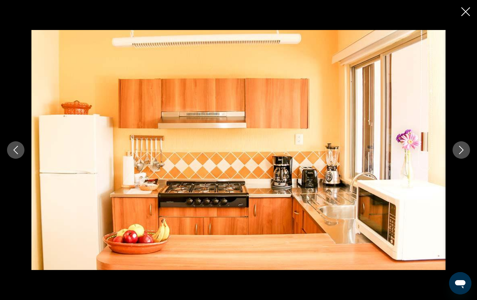
click at [456, 150] on button "Next image" at bounding box center [460, 149] width 17 height 17
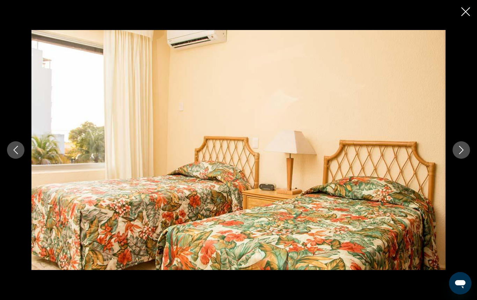
click at [456, 150] on button "Next image" at bounding box center [460, 149] width 17 height 17
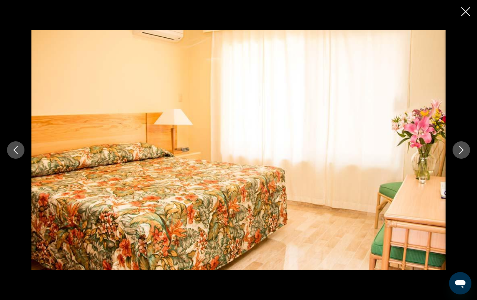
click at [456, 150] on button "Next image" at bounding box center [460, 149] width 17 height 17
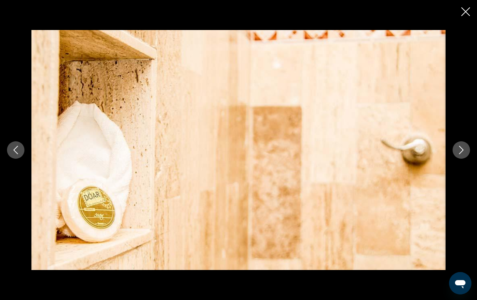
click at [456, 150] on button "Next image" at bounding box center [460, 149] width 17 height 17
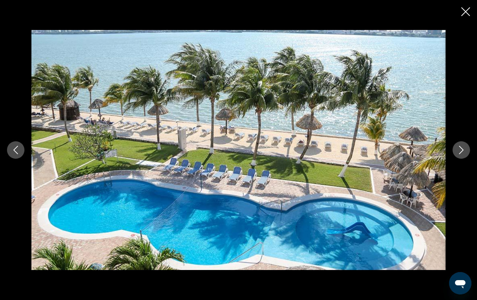
scroll to position [528, 0]
click at [467, 12] on icon "Close slideshow" at bounding box center [465, 11] width 9 height 9
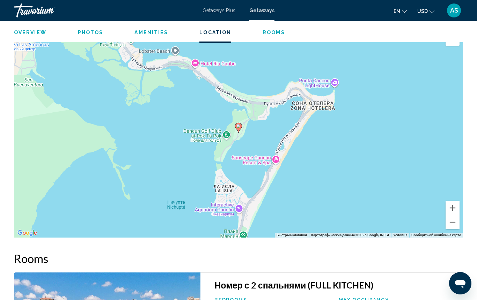
scroll to position [979, 0]
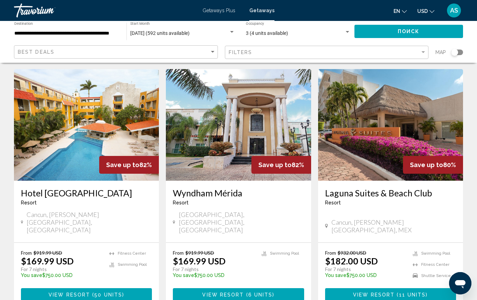
scroll to position [826, 0]
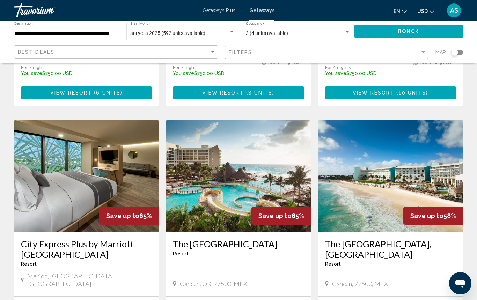
scroll to position [779, 0]
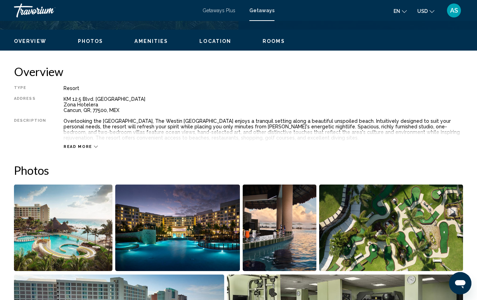
scroll to position [323, 0]
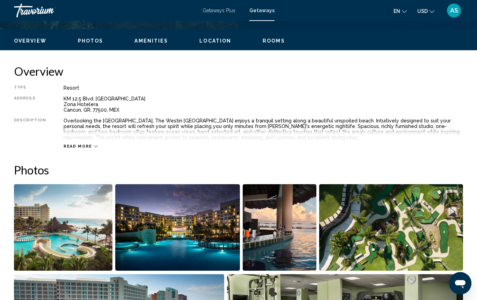
click at [75, 241] on img "Open full-screen image slider" at bounding box center [63, 227] width 98 height 87
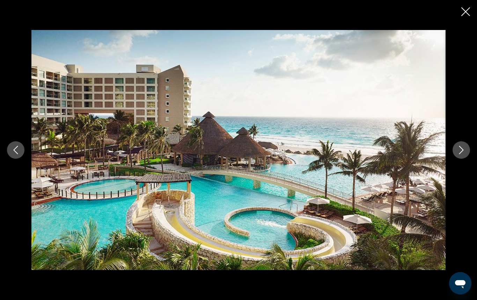
click at [458, 151] on icon "Next image" at bounding box center [461, 150] width 8 height 8
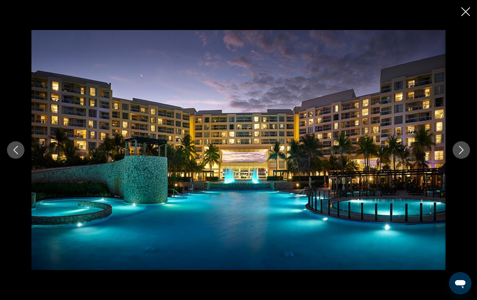
click at [458, 151] on icon "Next image" at bounding box center [461, 150] width 8 height 8
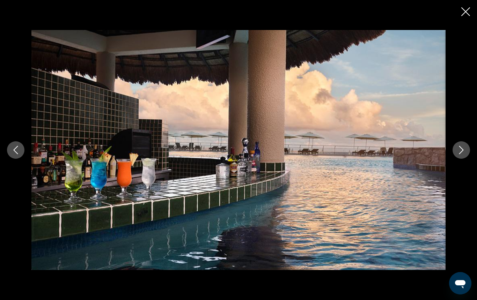
click at [458, 151] on icon "Next image" at bounding box center [461, 150] width 8 height 8
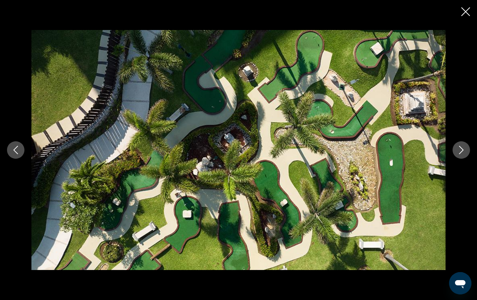
click at [458, 151] on icon "Next image" at bounding box center [461, 150] width 8 height 8
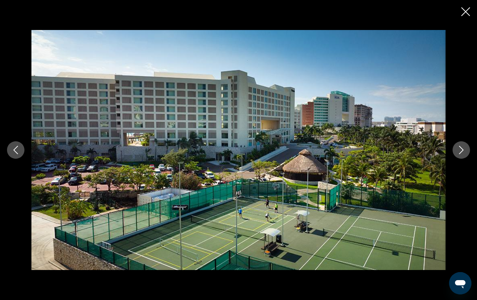
click at [458, 151] on icon "Next image" at bounding box center [461, 150] width 8 height 8
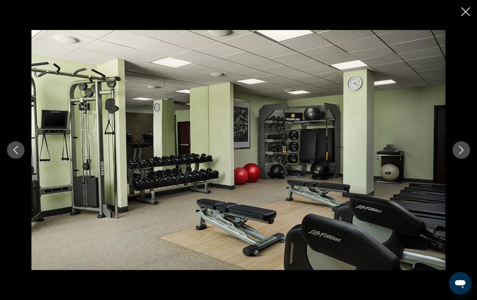
click at [458, 151] on icon "Next image" at bounding box center [461, 150] width 8 height 8
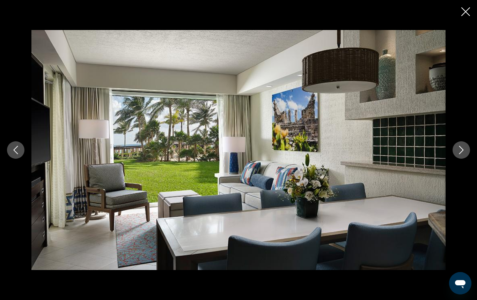
click at [458, 151] on icon "Next image" at bounding box center [461, 150] width 8 height 8
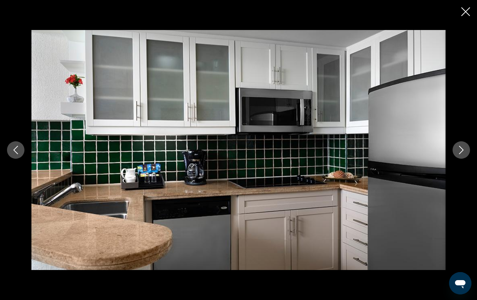
click at [458, 151] on icon "Next image" at bounding box center [461, 150] width 8 height 8
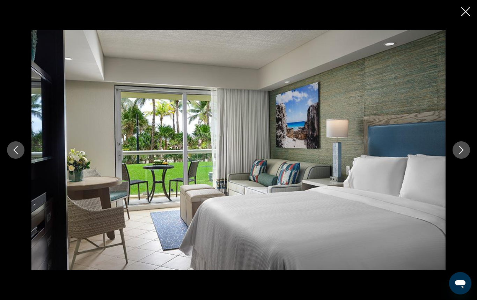
click at [458, 151] on icon "Next image" at bounding box center [461, 150] width 8 height 8
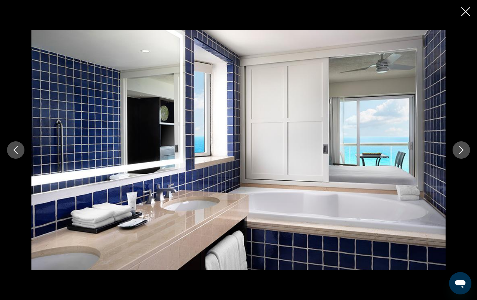
click at [458, 151] on icon "Next image" at bounding box center [461, 150] width 8 height 8
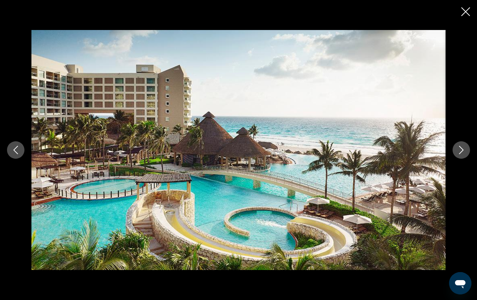
scroll to position [553, 0]
click at [464, 11] on icon "Close slideshow" at bounding box center [465, 11] width 9 height 9
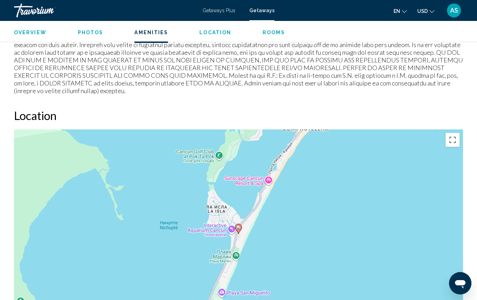
scroll to position [929, 0]
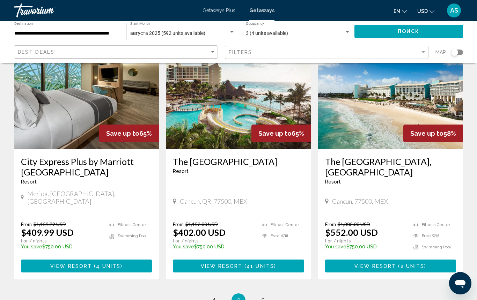
scroll to position [862, 0]
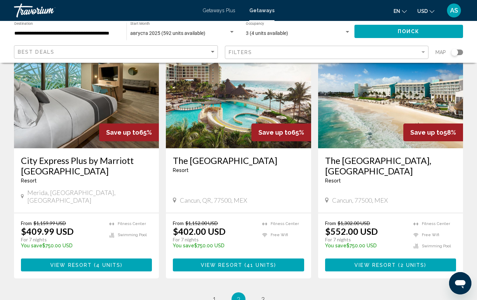
click at [382, 262] on span "View Resort" at bounding box center [375, 265] width 42 height 6
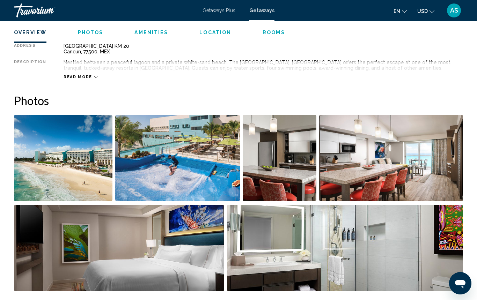
scroll to position [381, 0]
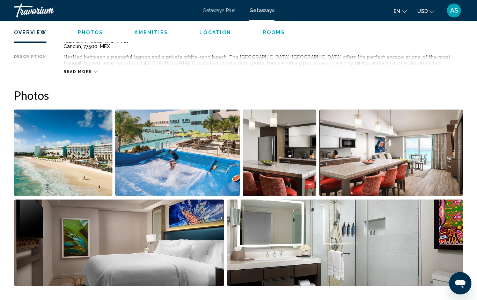
click at [79, 144] on img "Open full-screen image slider" at bounding box center [63, 153] width 98 height 87
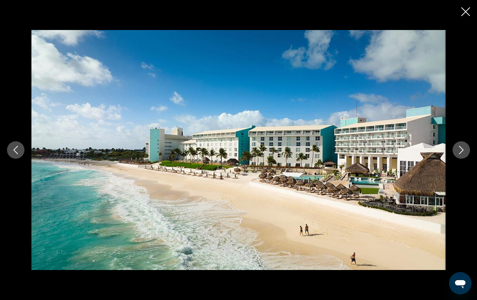
click at [462, 149] on icon "Next image" at bounding box center [461, 150] width 5 height 8
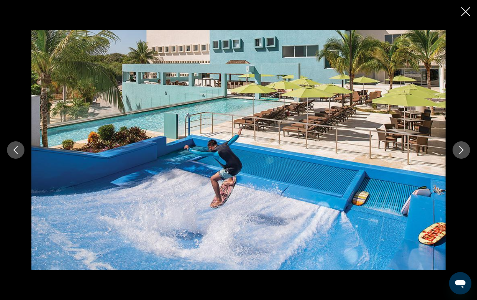
click at [462, 149] on icon "Next image" at bounding box center [461, 150] width 5 height 8
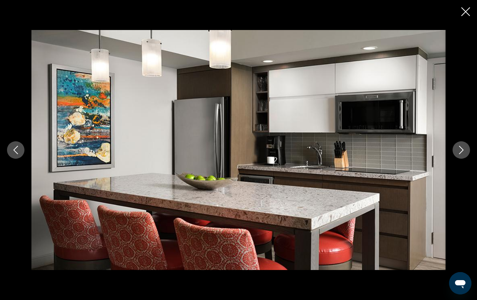
click at [462, 149] on icon "Next image" at bounding box center [461, 150] width 5 height 8
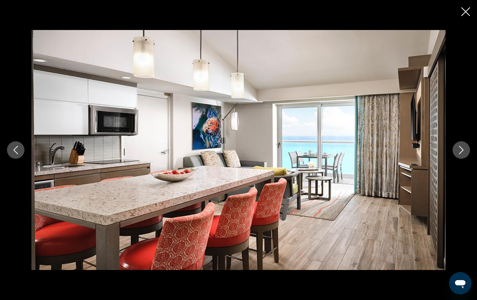
click at [462, 149] on icon "Next image" at bounding box center [461, 150] width 5 height 8
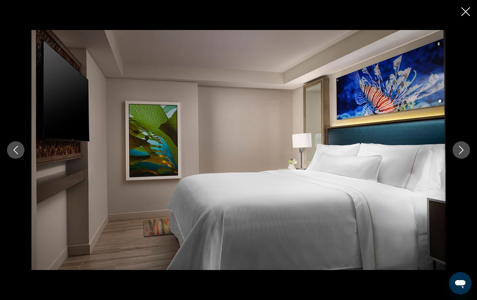
click at [462, 149] on icon "Next image" at bounding box center [461, 150] width 5 height 8
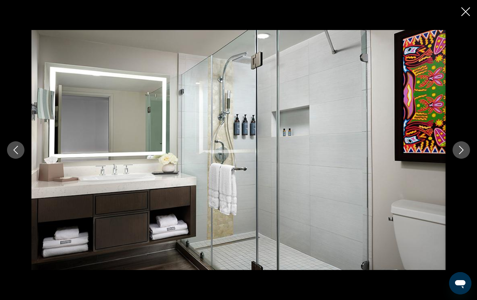
click at [462, 149] on icon "Next image" at bounding box center [461, 150] width 5 height 8
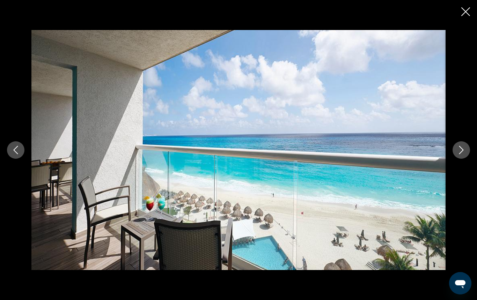
click at [462, 149] on icon "Next image" at bounding box center [461, 150] width 5 height 8
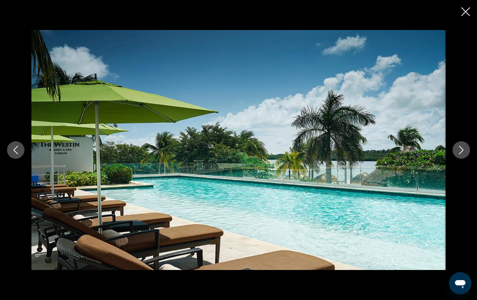
click at [462, 149] on icon "Next image" at bounding box center [461, 150] width 5 height 8
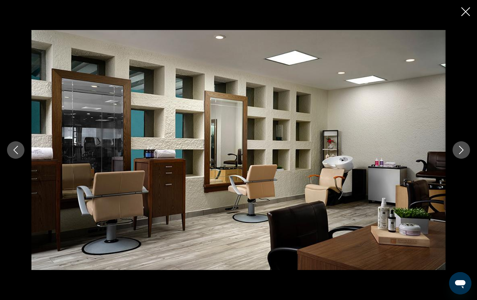
click at [462, 149] on icon "Next image" at bounding box center [461, 150] width 5 height 8
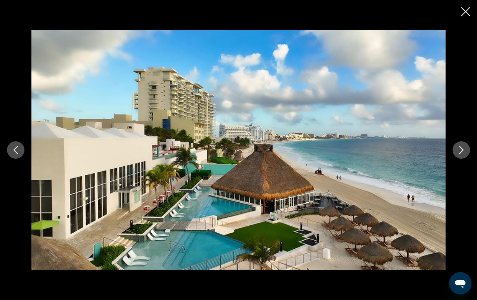
click at [462, 149] on icon "Next image" at bounding box center [461, 150] width 5 height 8
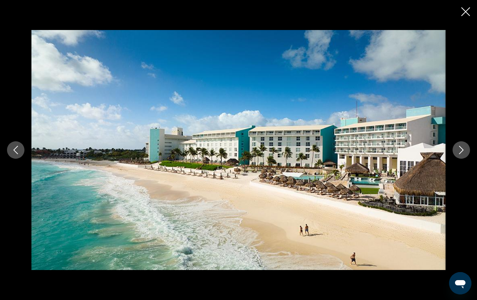
click at [462, 149] on icon "Next image" at bounding box center [461, 150] width 5 height 8
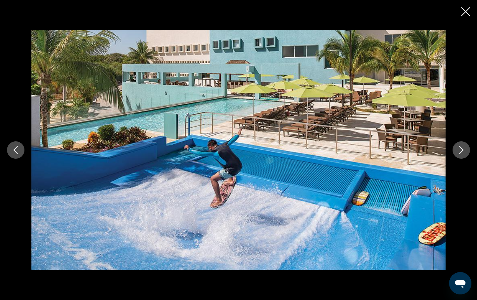
click at [464, 12] on icon "Close slideshow" at bounding box center [465, 11] width 9 height 9
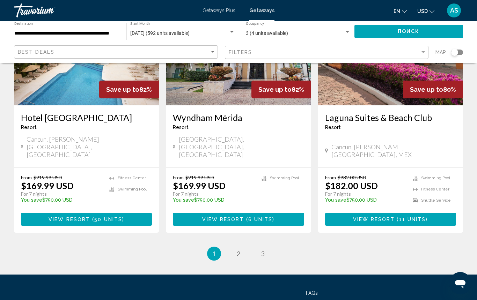
scroll to position [901, 0]
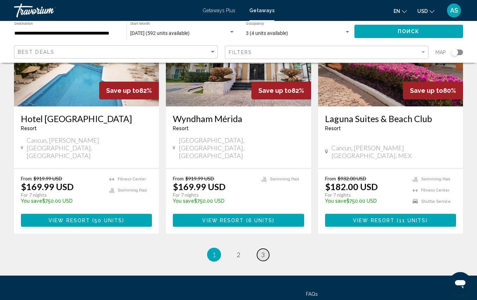
click at [263, 251] on span "3" at bounding box center [262, 255] width 3 height 8
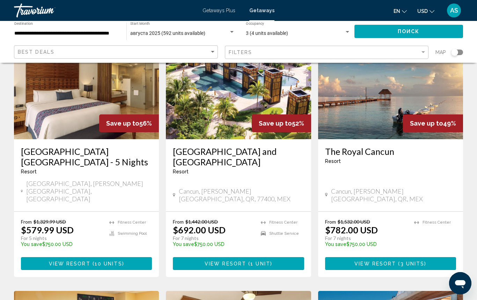
scroll to position [65, 0]
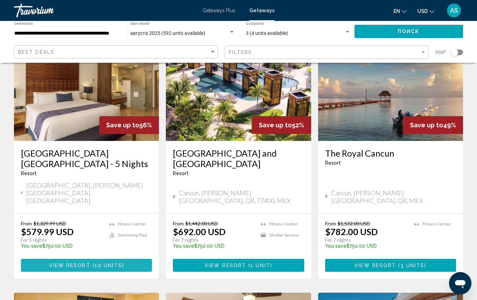
click at [87, 263] on span "View Resort" at bounding box center [70, 266] width 42 height 6
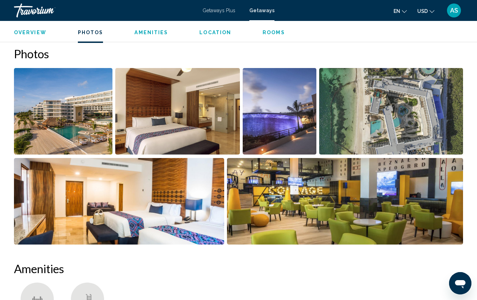
scroll to position [462, 0]
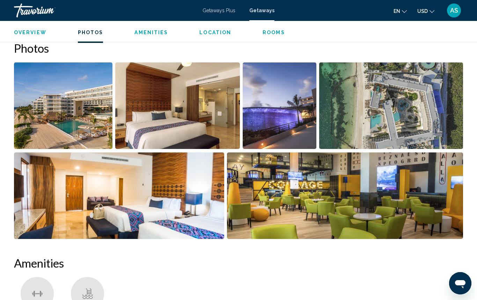
click at [73, 117] on img "Open full-screen image slider" at bounding box center [63, 105] width 98 height 87
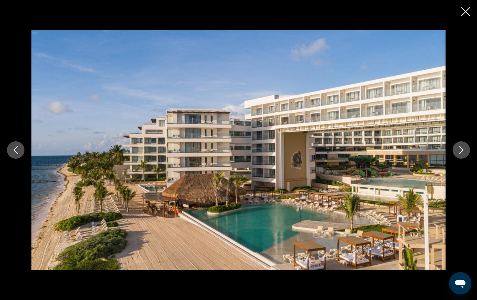
click at [460, 150] on icon "Next image" at bounding box center [461, 150] width 8 height 8
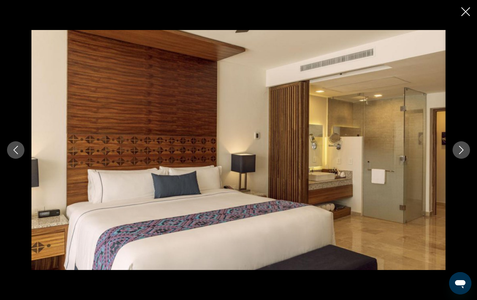
click at [460, 150] on icon "Next image" at bounding box center [461, 150] width 8 height 8
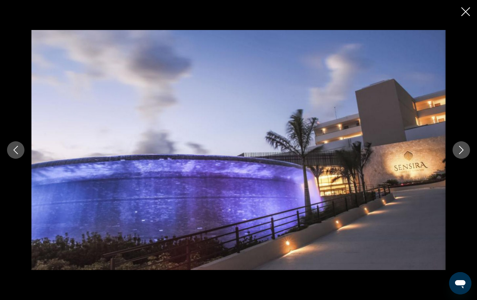
click at [458, 152] on icon "Next image" at bounding box center [461, 150] width 8 height 8
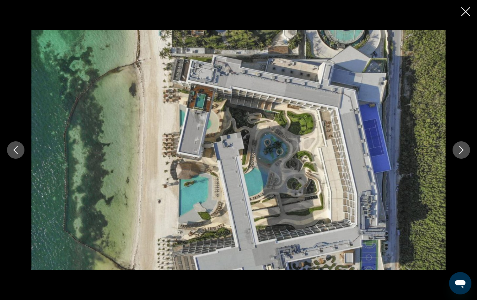
click at [458, 152] on icon "Next image" at bounding box center [461, 150] width 8 height 8
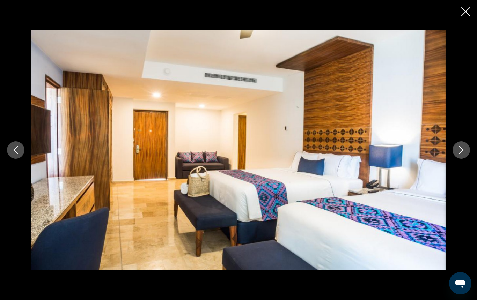
click at [458, 152] on icon "Next image" at bounding box center [461, 150] width 8 height 8
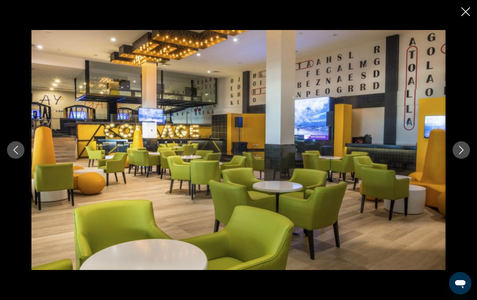
click at [458, 152] on icon "Next image" at bounding box center [461, 150] width 8 height 8
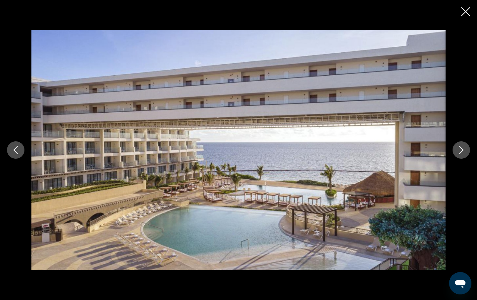
click at [458, 152] on icon "Next image" at bounding box center [461, 150] width 8 height 8
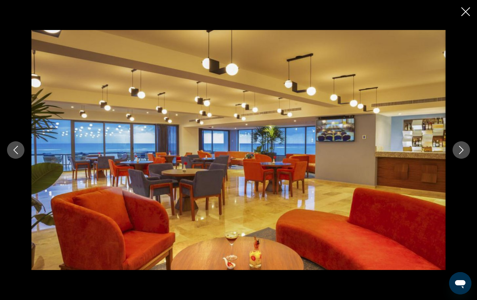
click at [458, 152] on icon "Next image" at bounding box center [461, 150] width 8 height 8
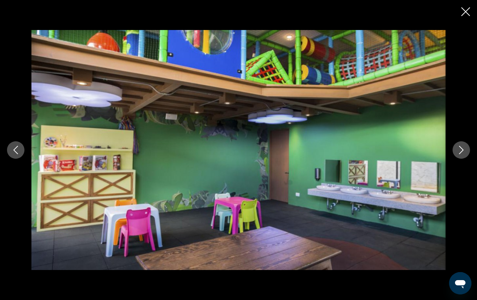
click at [458, 152] on icon "Next image" at bounding box center [461, 150] width 8 height 8
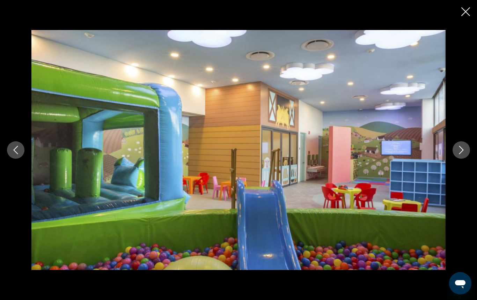
click at [458, 152] on icon "Next image" at bounding box center [461, 150] width 8 height 8
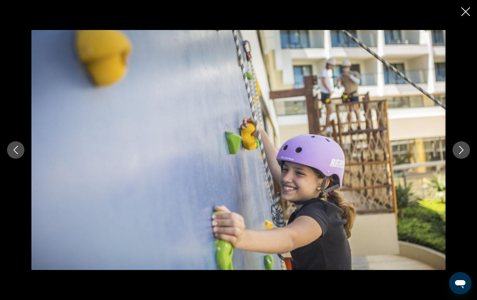
click at [458, 152] on icon "Next image" at bounding box center [461, 150] width 8 height 8
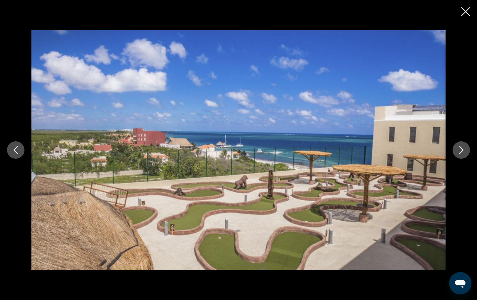
click at [458, 152] on icon "Next image" at bounding box center [461, 150] width 8 height 8
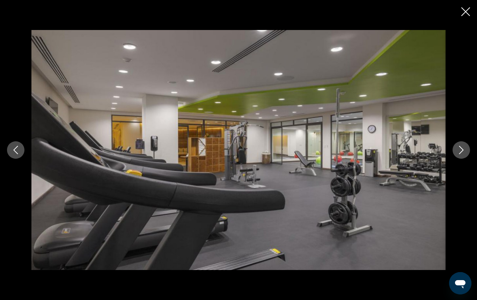
click at [458, 152] on icon "Next image" at bounding box center [461, 150] width 8 height 8
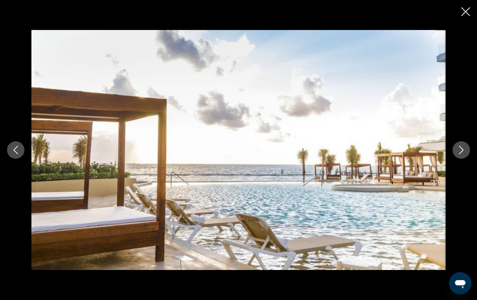
click at [458, 152] on icon "Next image" at bounding box center [461, 150] width 8 height 8
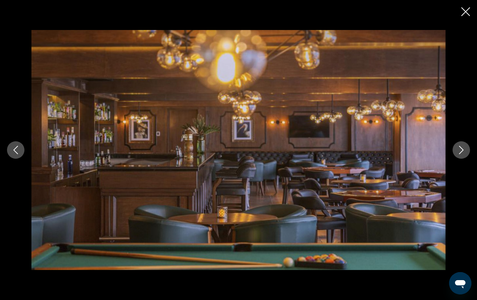
click at [458, 152] on icon "Next image" at bounding box center [461, 150] width 8 height 8
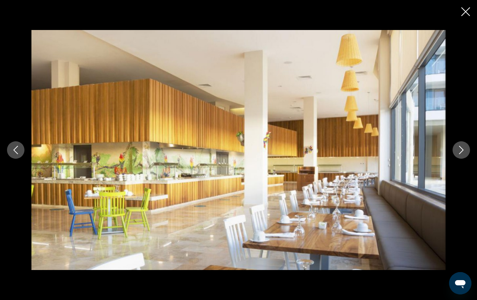
click at [458, 152] on icon "Next image" at bounding box center [461, 150] width 8 height 8
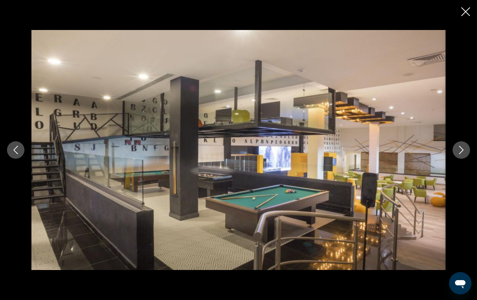
click at [458, 152] on icon "Next image" at bounding box center [461, 150] width 8 height 8
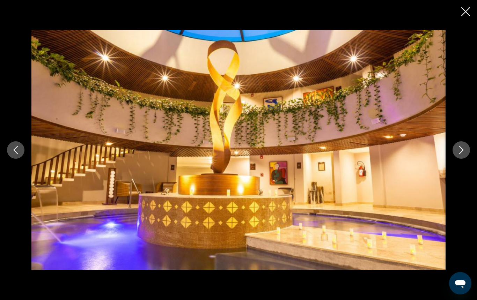
click at [458, 152] on icon "Next image" at bounding box center [461, 150] width 8 height 8
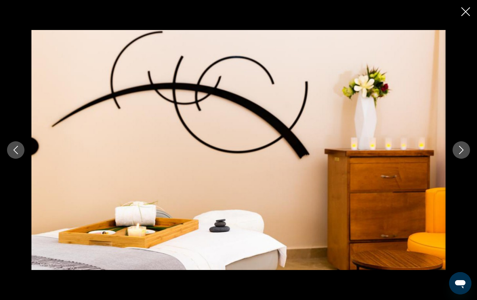
click at [458, 152] on icon "Next image" at bounding box center [461, 150] width 8 height 8
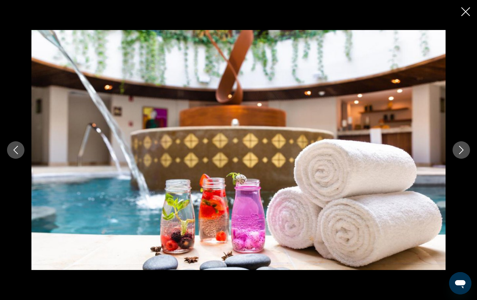
click at [458, 152] on icon "Next image" at bounding box center [461, 150] width 8 height 8
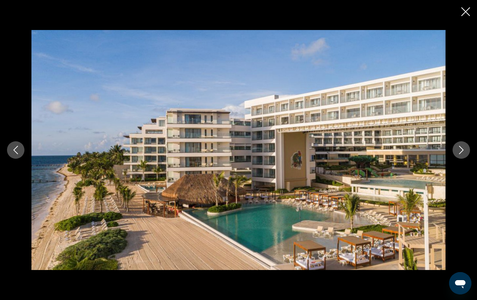
click at [464, 11] on icon "Close slideshow" at bounding box center [465, 11] width 9 height 9
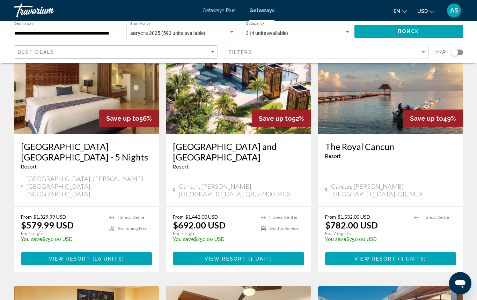
scroll to position [73, 0]
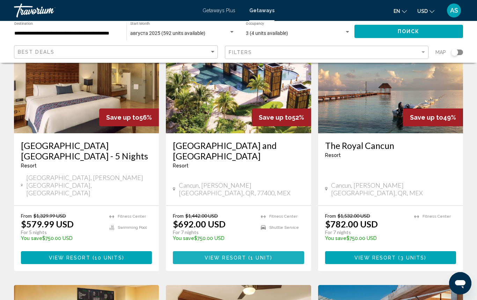
click at [234, 255] on span "View Resort" at bounding box center [225, 258] width 42 height 6
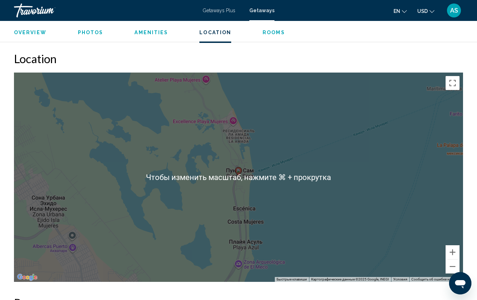
scroll to position [972, 0]
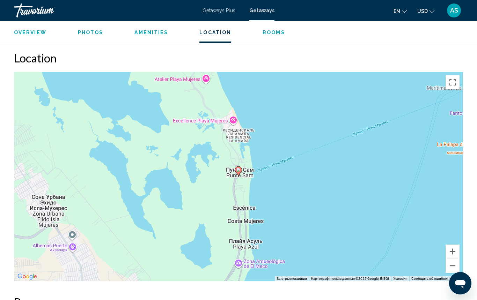
click at [451, 264] on button "Уменьшить" at bounding box center [452, 266] width 14 height 14
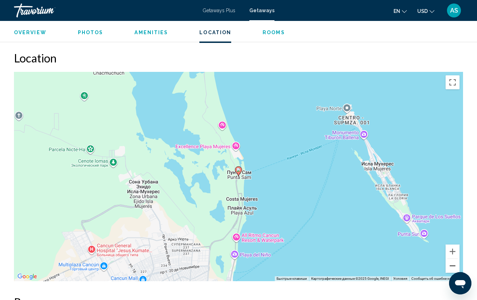
click at [451, 264] on button "Уменьшить" at bounding box center [452, 266] width 14 height 14
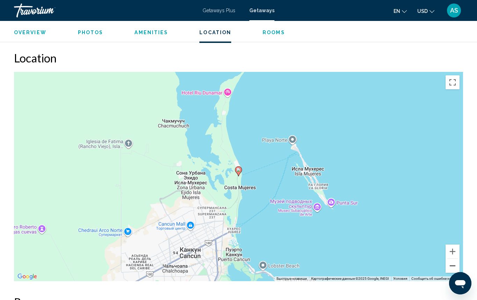
click at [451, 264] on button "Уменьшить" at bounding box center [452, 266] width 14 height 14
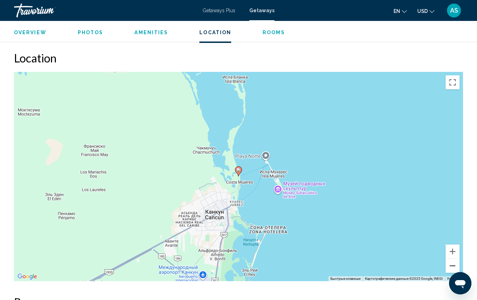
click at [451, 264] on button "Уменьшить" at bounding box center [452, 266] width 14 height 14
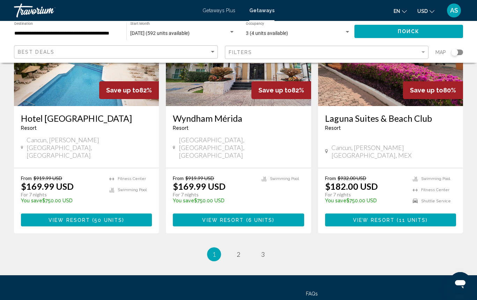
scroll to position [901, 0]
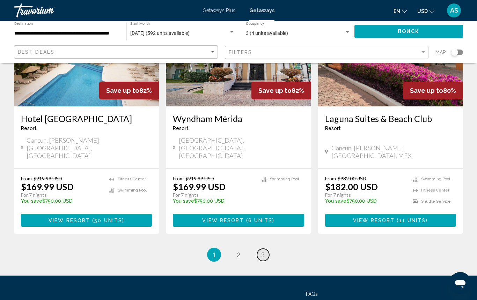
click at [261, 251] on span "3" at bounding box center [262, 255] width 3 height 8
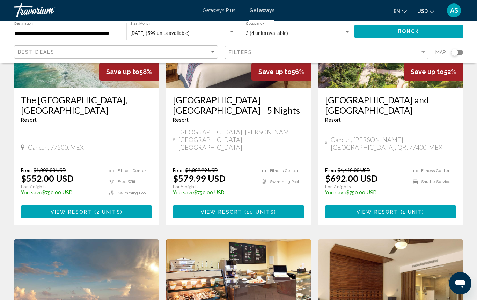
scroll to position [113, 0]
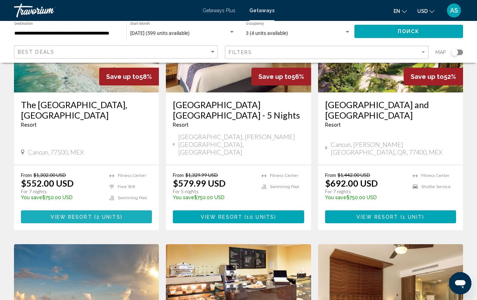
click at [91, 214] on span "View Resort" at bounding box center [72, 217] width 42 height 6
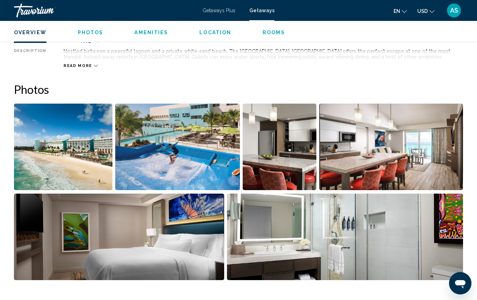
scroll to position [391, 0]
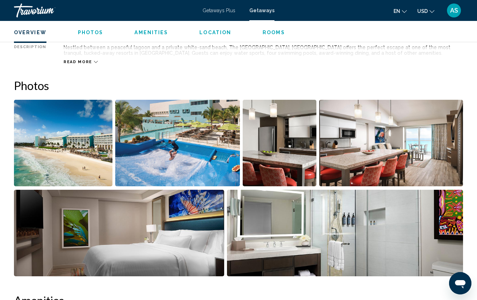
click at [79, 146] on img "Open full-screen image slider" at bounding box center [63, 143] width 98 height 87
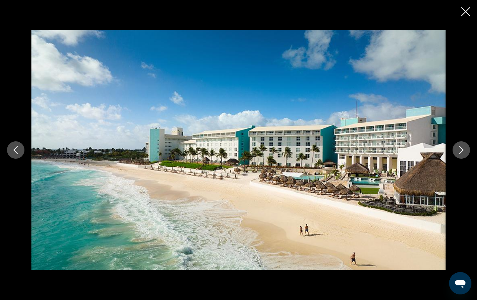
click at [459, 152] on icon "Next image" at bounding box center [461, 150] width 8 height 8
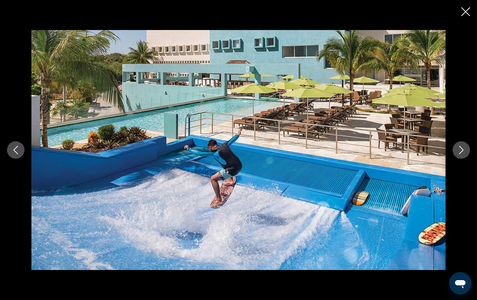
click at [459, 152] on icon "Next image" at bounding box center [461, 150] width 8 height 8
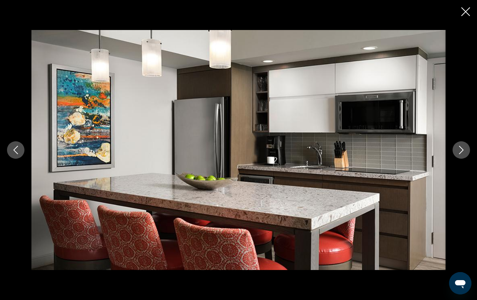
click at [459, 152] on icon "Next image" at bounding box center [461, 150] width 8 height 8
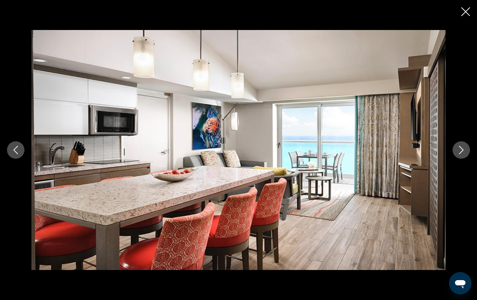
click at [459, 152] on icon "Next image" at bounding box center [461, 150] width 8 height 8
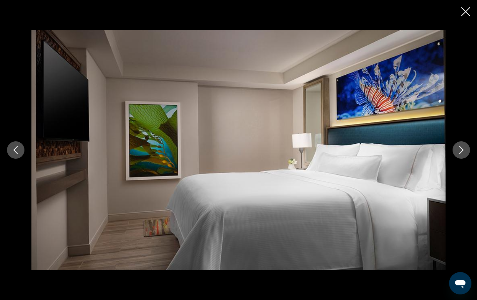
click at [459, 152] on icon "Next image" at bounding box center [461, 150] width 8 height 8
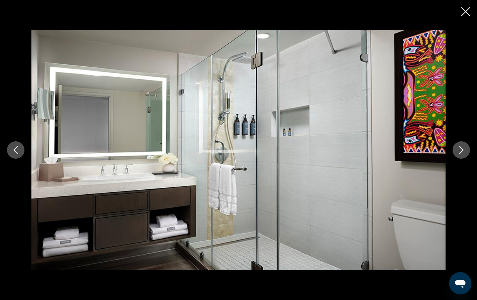
click at [459, 152] on icon "Next image" at bounding box center [461, 150] width 8 height 8
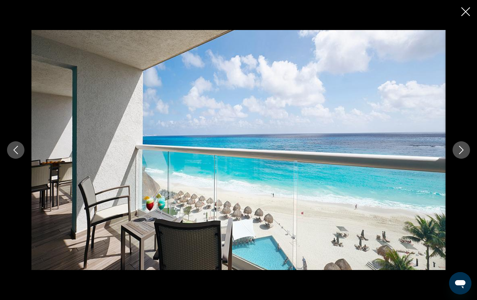
click at [459, 152] on icon "Next image" at bounding box center [461, 150] width 8 height 8
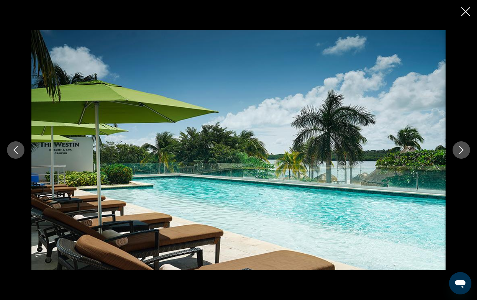
click at [459, 152] on icon "Next image" at bounding box center [461, 150] width 8 height 8
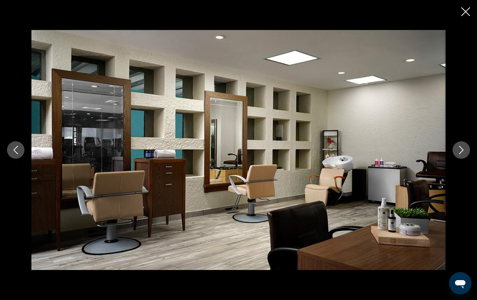
click at [459, 152] on icon "Next image" at bounding box center [461, 150] width 8 height 8
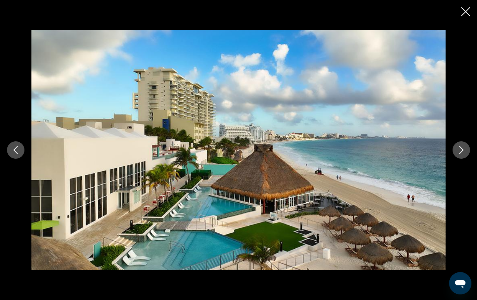
click at [465, 12] on icon "Close slideshow" at bounding box center [465, 11] width 9 height 9
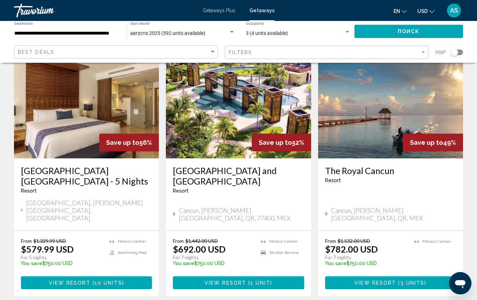
scroll to position [49, 0]
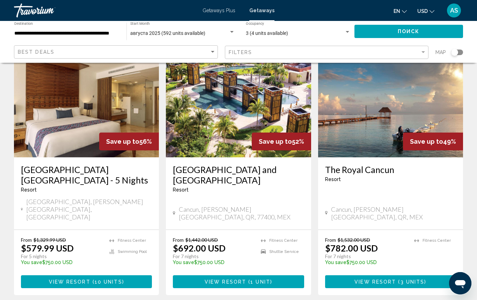
click at [61, 279] on span "View Resort" at bounding box center [70, 282] width 42 height 6
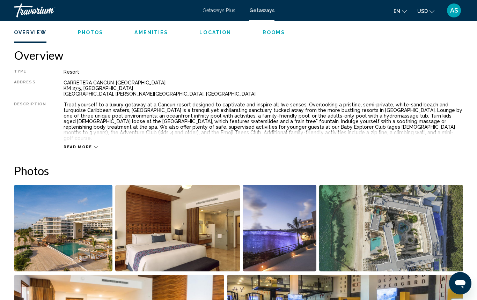
scroll to position [340, 0]
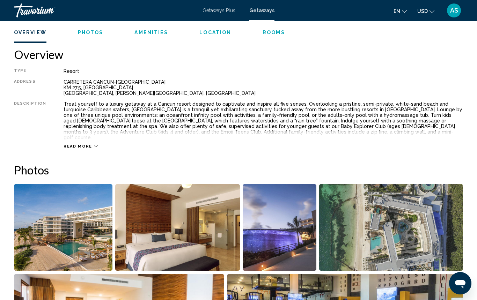
click at [66, 223] on img "Open full-screen image slider" at bounding box center [63, 227] width 98 height 87
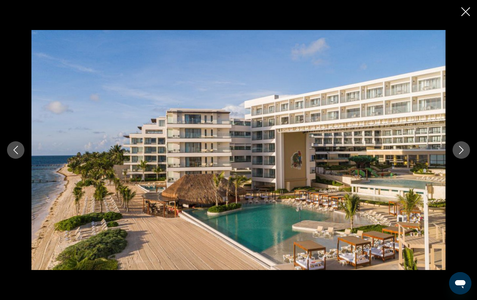
click at [462, 149] on icon "Next image" at bounding box center [461, 150] width 8 height 8
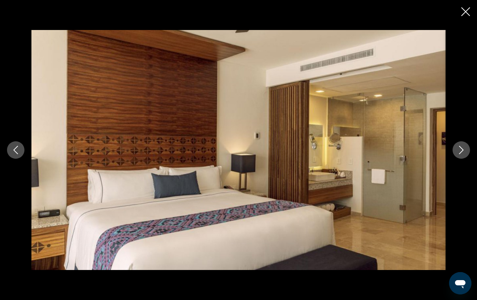
click at [462, 149] on icon "Next image" at bounding box center [461, 150] width 8 height 8
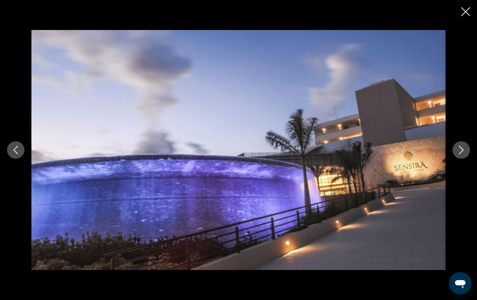
click at [462, 149] on icon "Next image" at bounding box center [461, 150] width 8 height 8
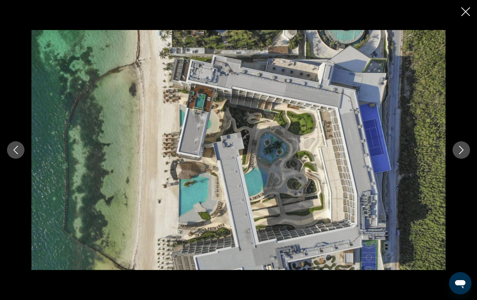
click at [462, 149] on icon "Next image" at bounding box center [461, 150] width 8 height 8
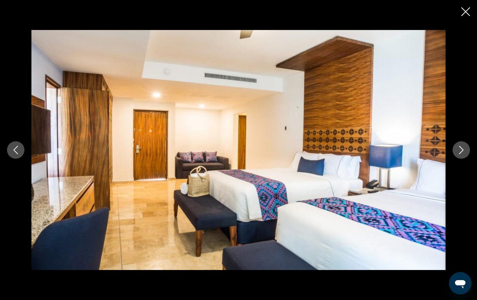
click at [462, 149] on icon "Next image" at bounding box center [461, 150] width 8 height 8
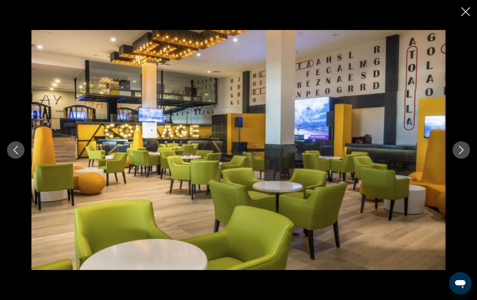
click at [462, 149] on icon "Next image" at bounding box center [461, 150] width 8 height 8
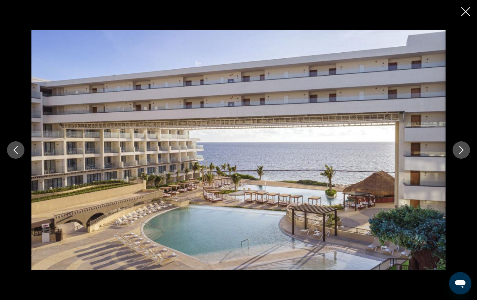
click at [462, 149] on icon "Next image" at bounding box center [461, 150] width 8 height 8
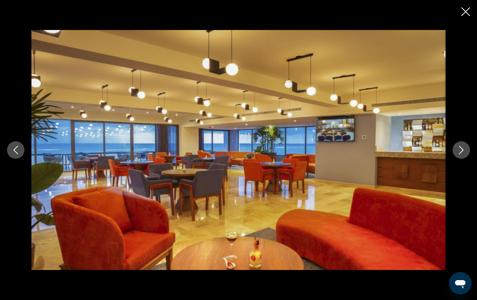
click at [462, 149] on icon "Next image" at bounding box center [461, 150] width 8 height 8
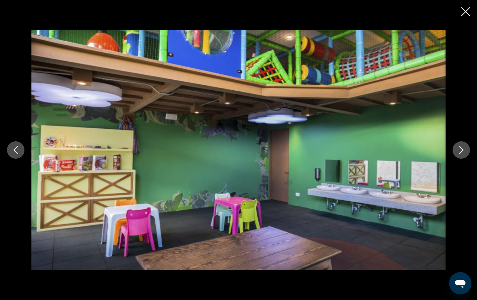
click at [462, 149] on icon "Next image" at bounding box center [461, 150] width 8 height 8
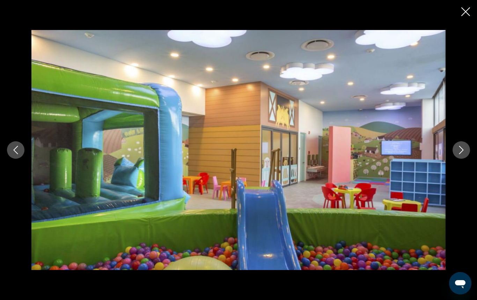
click at [462, 149] on icon "Next image" at bounding box center [461, 150] width 8 height 8
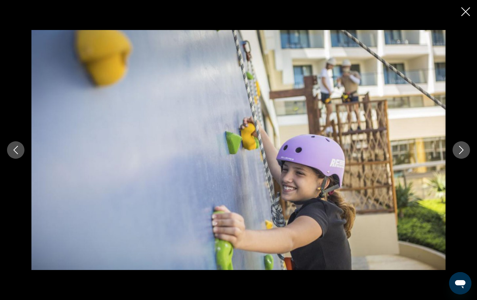
click at [462, 149] on icon "Next image" at bounding box center [461, 150] width 8 height 8
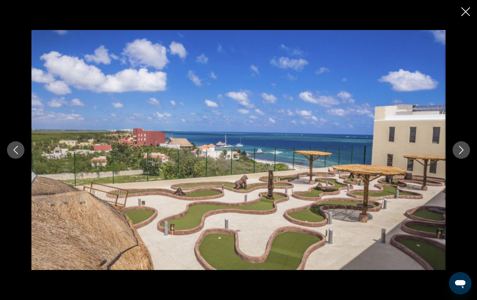
click at [462, 149] on icon "Next image" at bounding box center [461, 150] width 8 height 8
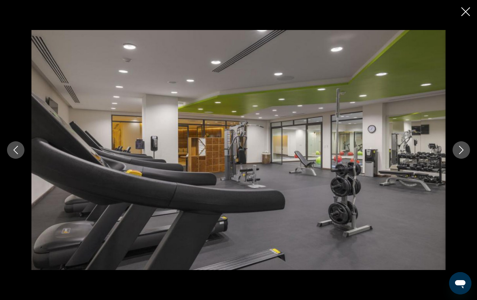
click at [462, 149] on icon "Next image" at bounding box center [461, 150] width 8 height 8
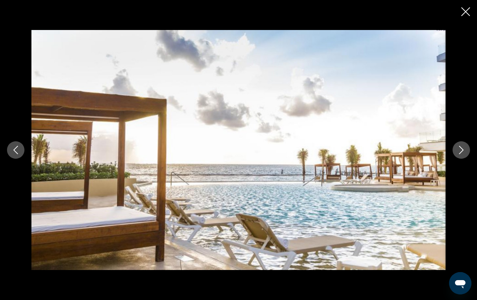
click at [462, 149] on icon "Next image" at bounding box center [461, 150] width 8 height 8
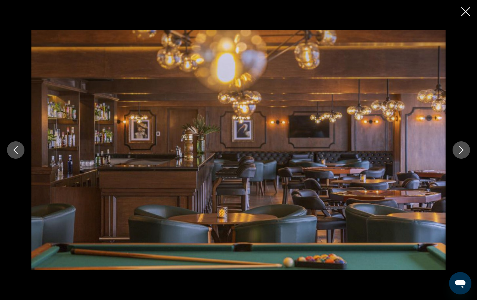
click at [462, 149] on icon "Next image" at bounding box center [461, 150] width 8 height 8
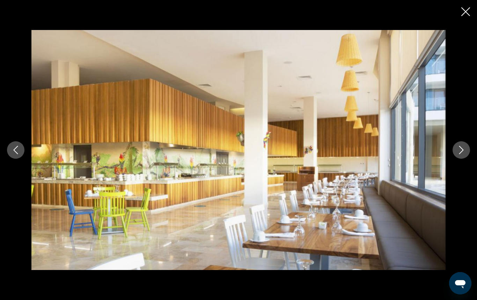
click at [462, 149] on icon "Next image" at bounding box center [461, 150] width 8 height 8
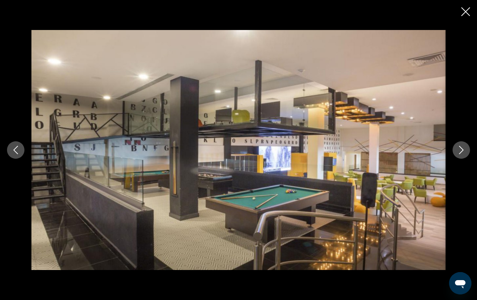
click at [462, 149] on icon "Next image" at bounding box center [461, 150] width 8 height 8
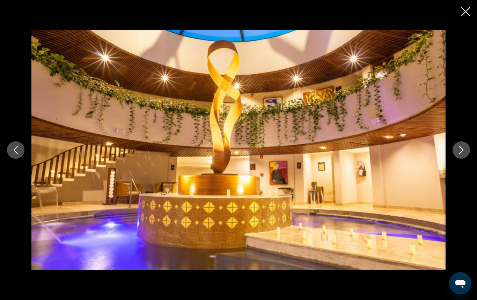
click at [462, 149] on icon "Next image" at bounding box center [461, 150] width 8 height 8
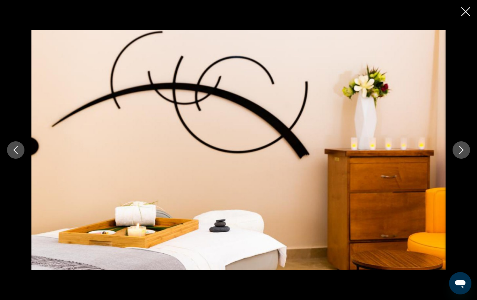
click at [462, 149] on icon "Next image" at bounding box center [461, 150] width 8 height 8
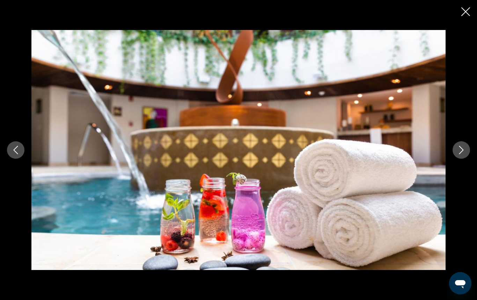
click at [462, 149] on icon "Next image" at bounding box center [461, 150] width 8 height 8
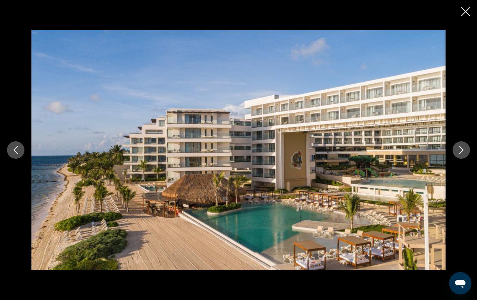
scroll to position [523, 0]
click at [465, 14] on icon "Close slideshow" at bounding box center [465, 11] width 9 height 9
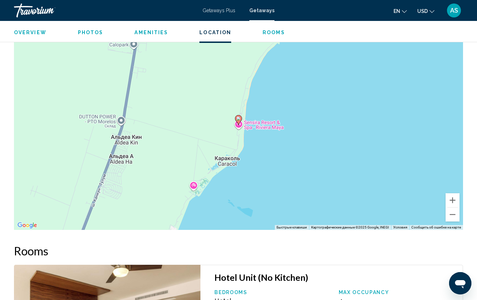
scroll to position [1031, 0]
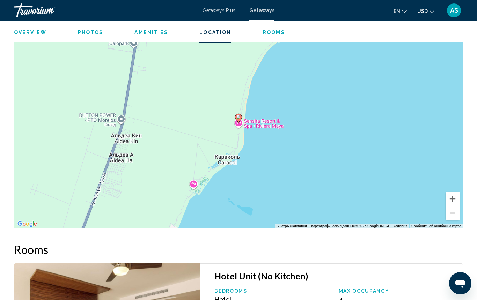
click at [453, 206] on button "Уменьшить" at bounding box center [452, 213] width 14 height 14
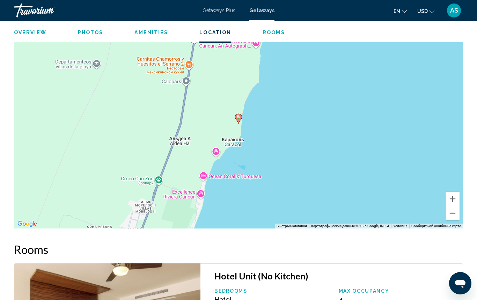
click at [453, 206] on button "Уменьшить" at bounding box center [452, 213] width 14 height 14
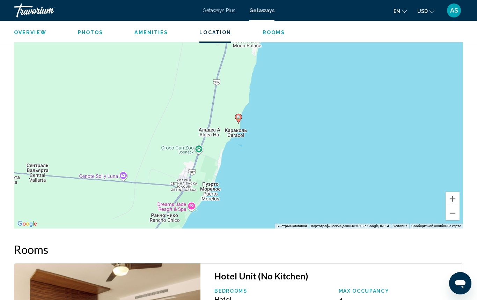
click at [453, 206] on button "Уменьшить" at bounding box center [452, 213] width 14 height 14
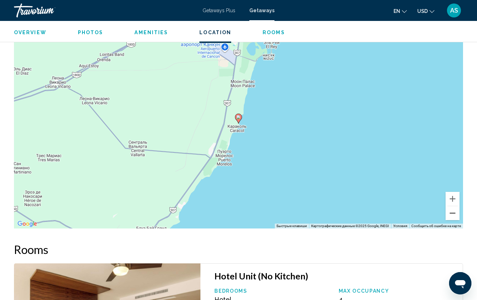
click at [453, 206] on button "Уменьшить" at bounding box center [452, 213] width 14 height 14
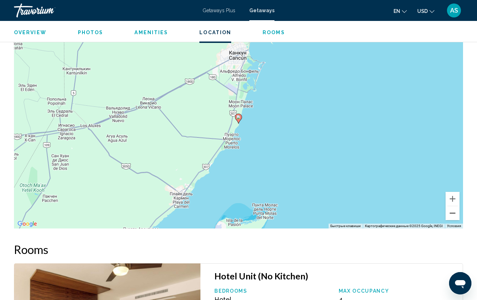
click at [453, 206] on button "Уменьшить" at bounding box center [452, 213] width 14 height 14
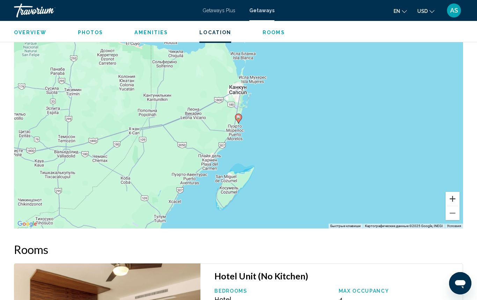
click at [452, 192] on button "Увеличить" at bounding box center [452, 199] width 14 height 14
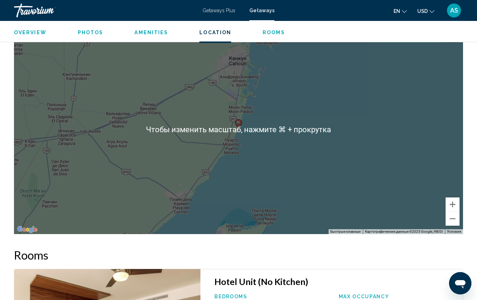
scroll to position [1025, 0]
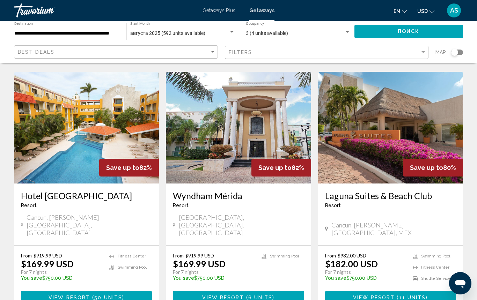
scroll to position [824, 0]
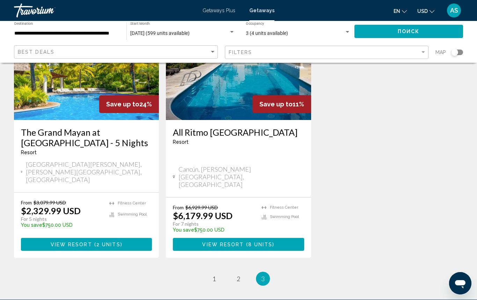
scroll to position [856, 0]
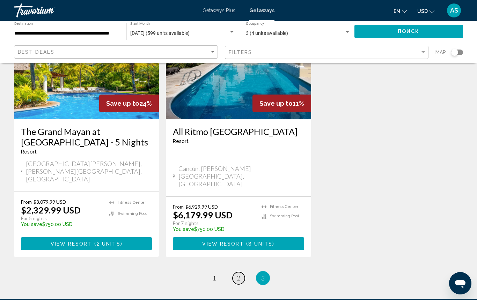
click at [239, 274] on span "2" at bounding box center [238, 278] width 3 height 8
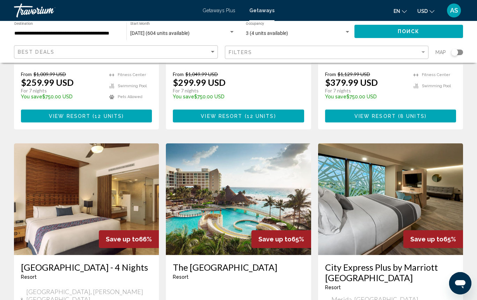
scroll to position [769, 0]
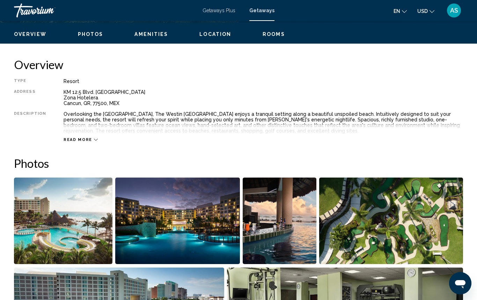
scroll to position [330, 0]
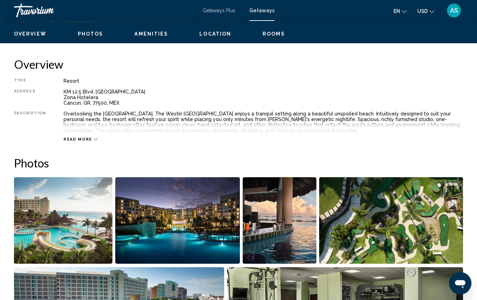
click at [86, 215] on img "Open full-screen image slider" at bounding box center [63, 220] width 98 height 87
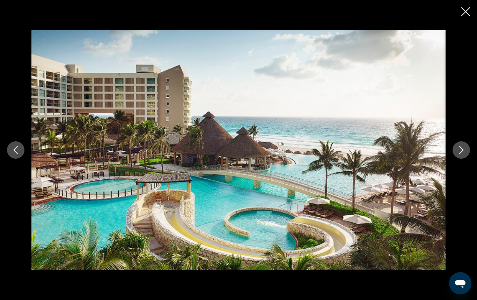
click at [464, 148] on icon "Next image" at bounding box center [461, 150] width 8 height 8
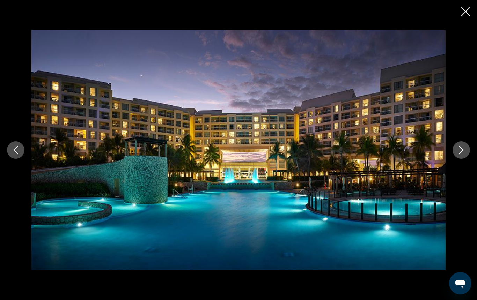
click at [464, 148] on icon "Next image" at bounding box center [461, 150] width 8 height 8
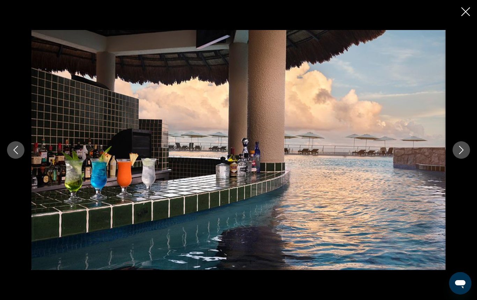
click at [464, 148] on icon "Next image" at bounding box center [461, 150] width 8 height 8
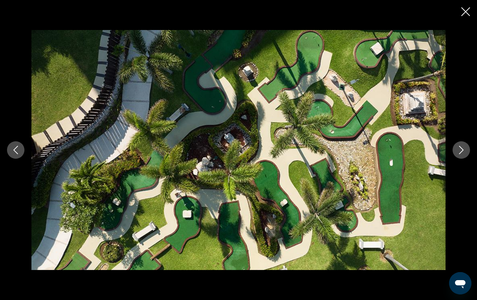
click at [464, 148] on icon "Next image" at bounding box center [461, 150] width 8 height 8
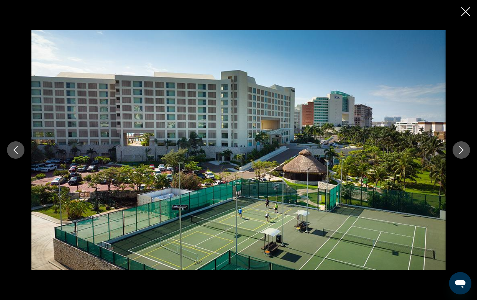
click at [464, 148] on icon "Next image" at bounding box center [461, 150] width 8 height 8
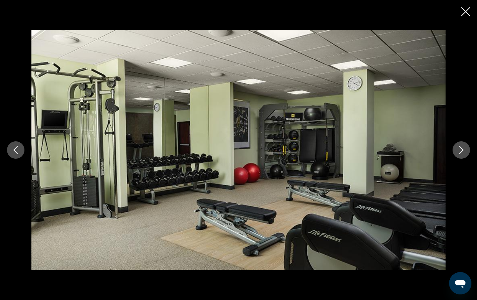
click at [464, 148] on icon "Next image" at bounding box center [461, 150] width 8 height 8
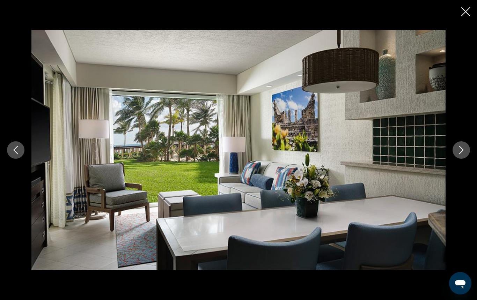
click at [464, 148] on icon "Next image" at bounding box center [461, 150] width 8 height 8
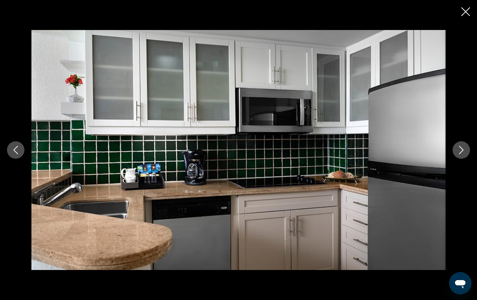
click at [464, 148] on icon "Next image" at bounding box center [461, 150] width 8 height 8
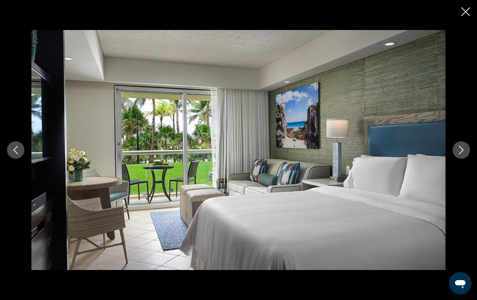
click at [464, 148] on icon "Next image" at bounding box center [461, 150] width 8 height 8
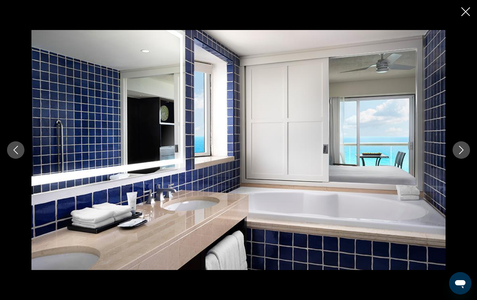
click at [464, 148] on icon "Next image" at bounding box center [461, 150] width 8 height 8
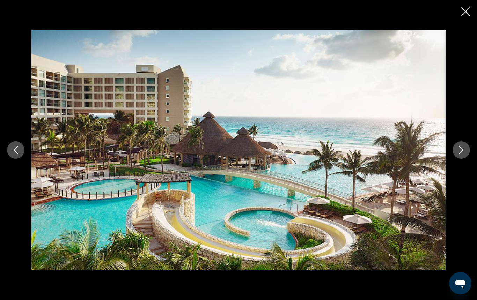
scroll to position [374, 0]
click at [465, 13] on icon "Close slideshow" at bounding box center [465, 11] width 9 height 9
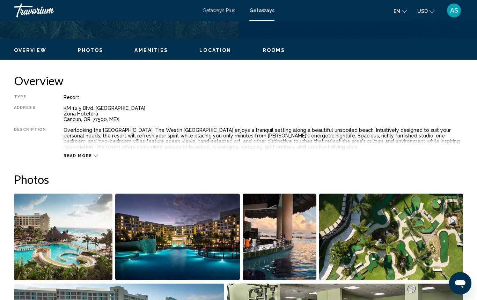
scroll to position [311, 0]
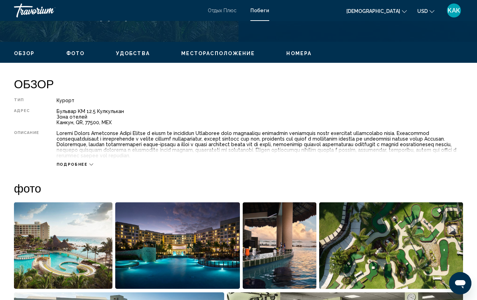
click at [77, 163] on span "подробнее" at bounding box center [72, 164] width 31 height 5
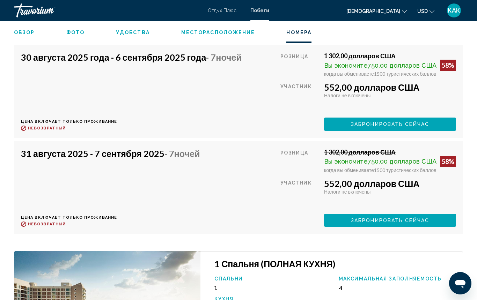
scroll to position [1883, 0]
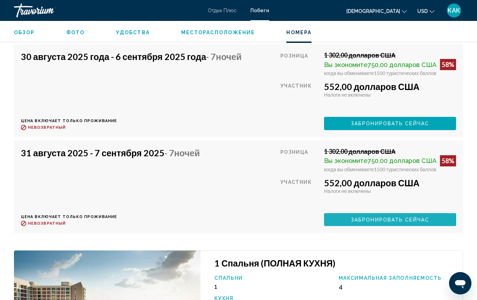
click at [370, 223] on span "ЗАБРОНИРОВАТЬ СЕЙЧАС" at bounding box center [390, 220] width 78 height 6
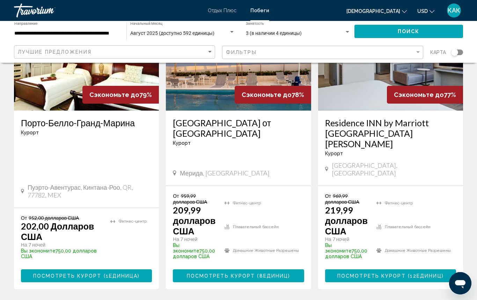
scroll to position [96, 0]
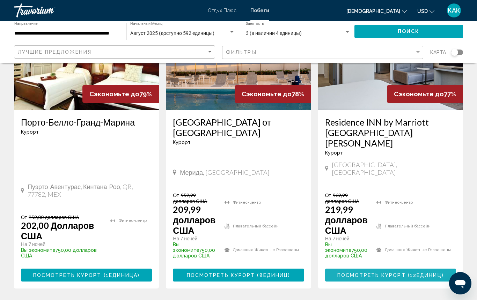
click at [368, 273] on span "ПОСМОТРЕТЬ КУРОРТ (12" at bounding box center [376, 276] width 79 height 6
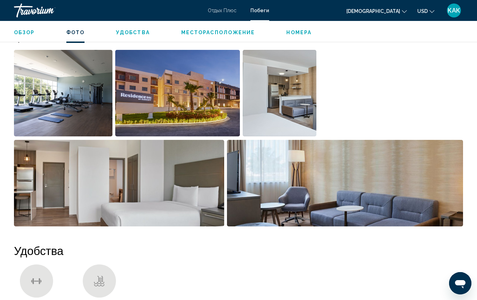
scroll to position [453, 0]
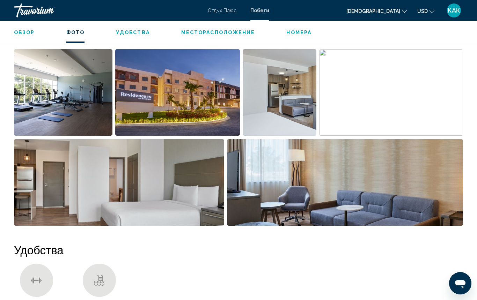
click at [168, 94] on img "Открыть полноэкранный слайдер изображений" at bounding box center [177, 92] width 125 height 87
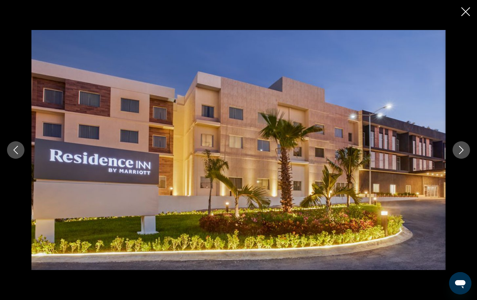
click at [454, 152] on button "Следующее изображение" at bounding box center [460, 149] width 17 height 17
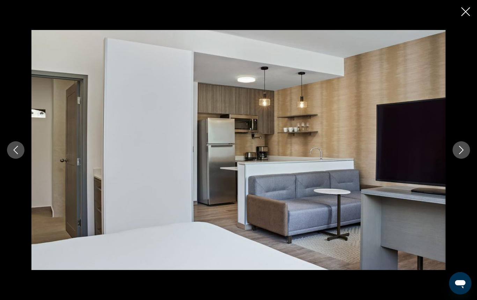
click at [454, 152] on button "Следующее изображение" at bounding box center [460, 149] width 17 height 17
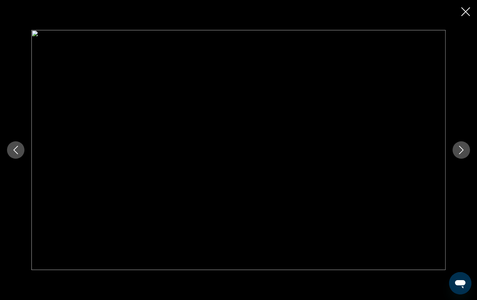
click at [455, 151] on button "Следующее изображение" at bounding box center [460, 149] width 17 height 17
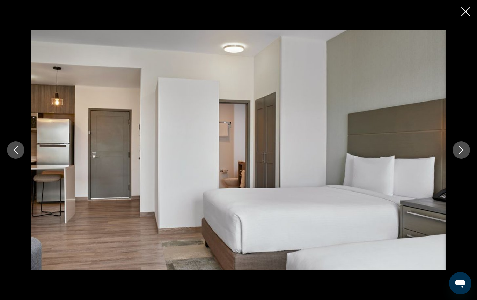
click at [455, 151] on button "Следующее изображение" at bounding box center [460, 149] width 17 height 17
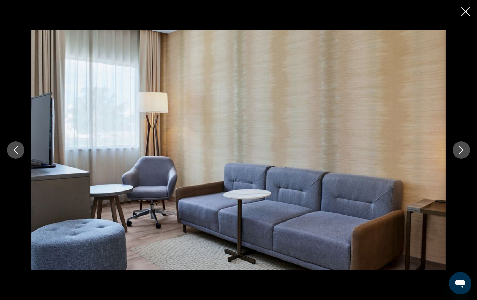
click at [455, 151] on button "Следующее изображение" at bounding box center [460, 149] width 17 height 17
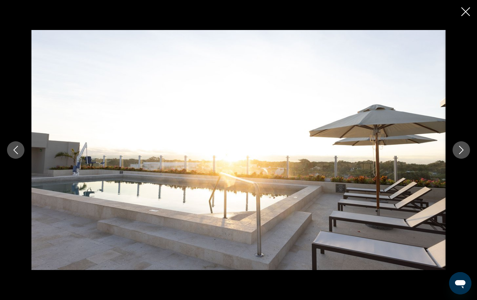
scroll to position [456, 0]
click at [459, 152] on icon "Следующее изображение" at bounding box center [461, 150] width 8 height 8
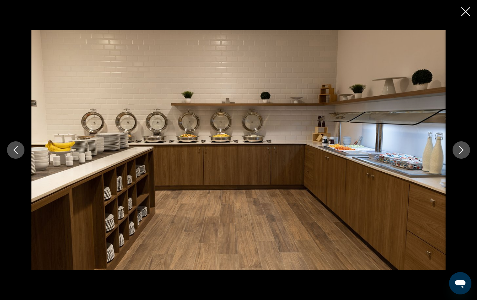
scroll to position [459, 0]
click at [459, 152] on icon "Следующее изображение" at bounding box center [461, 150] width 8 height 8
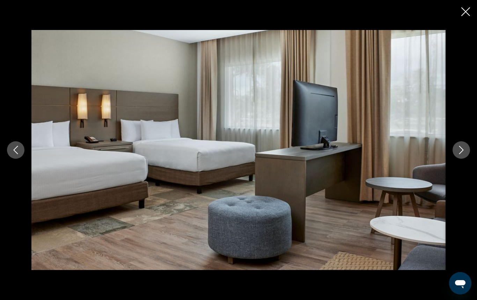
scroll to position [456, 0]
click at [459, 151] on icon "Следующее изображение" at bounding box center [461, 150] width 8 height 8
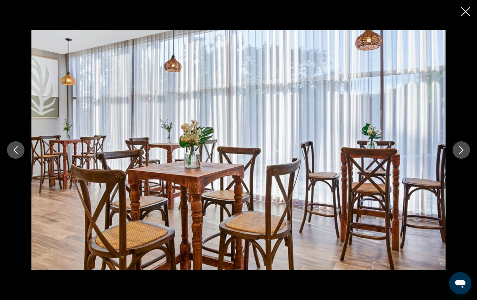
scroll to position [457, 0]
click at [459, 151] on icon "Следующее изображение" at bounding box center [461, 150] width 8 height 8
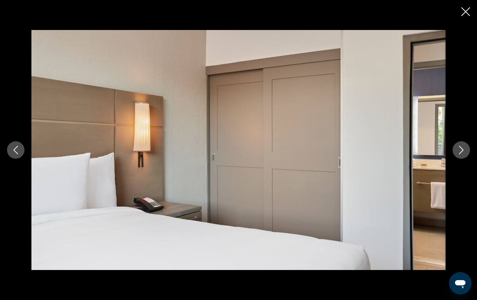
click at [459, 151] on icon "Следующее изображение" at bounding box center [461, 150] width 8 height 8
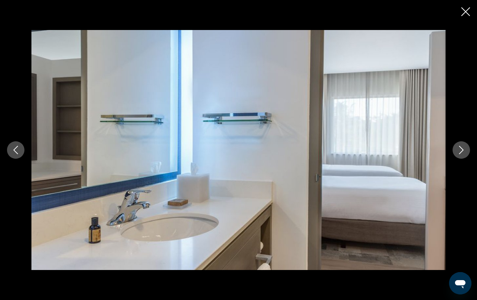
click at [459, 151] on icon "Следующее изображение" at bounding box center [461, 150] width 8 height 8
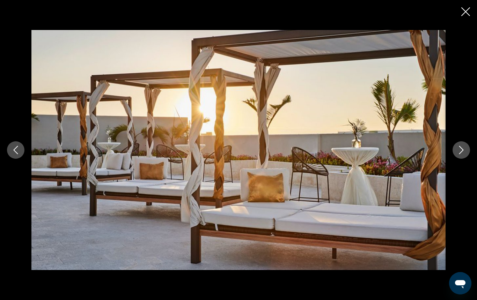
scroll to position [455, 0]
click at [459, 151] on icon "Следующее изображение" at bounding box center [461, 150] width 8 height 8
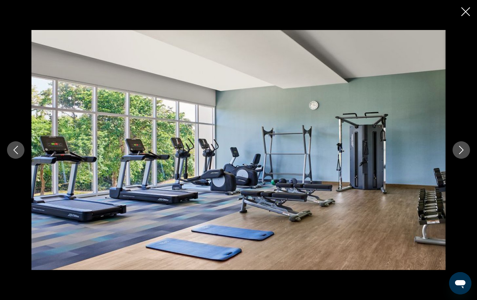
click at [459, 151] on icon "Следующее изображение" at bounding box center [461, 150] width 8 height 8
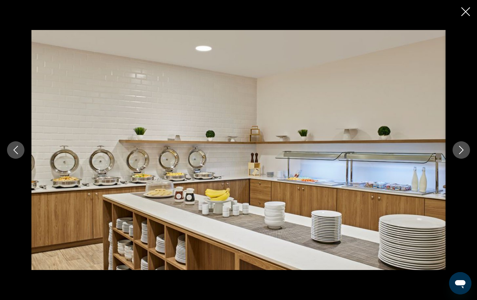
scroll to position [456, 0]
click at [459, 151] on icon "Следующее изображение" at bounding box center [461, 150] width 8 height 8
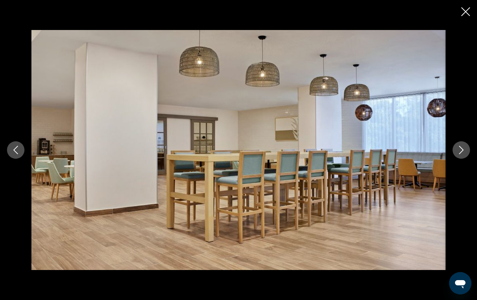
click at [459, 151] on icon "Следующее изображение" at bounding box center [461, 150] width 8 height 8
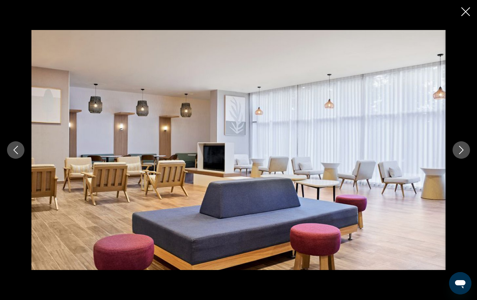
scroll to position [456, 0]
click at [459, 151] on icon "Следующее изображение" at bounding box center [461, 150] width 8 height 8
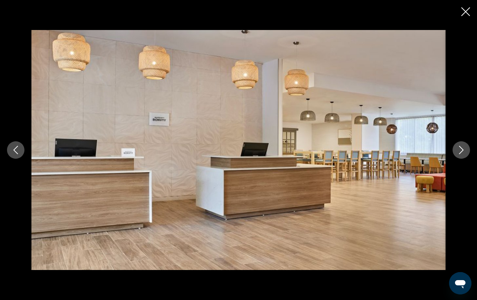
click at [459, 151] on icon "Следующее изображение" at bounding box center [461, 150] width 8 height 8
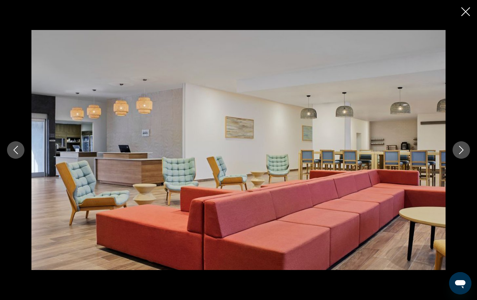
scroll to position [456, 0]
click at [464, 14] on icon "Закрыть слайд-шоу" at bounding box center [465, 11] width 9 height 9
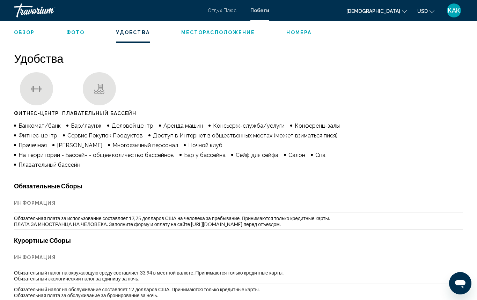
scroll to position [645, 0]
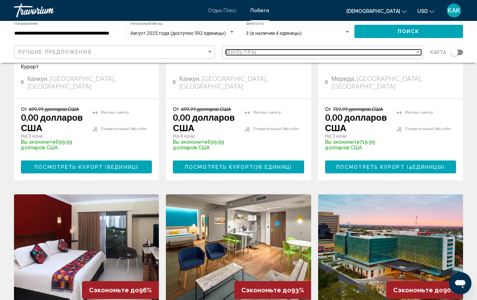
scroll to position [184, 0]
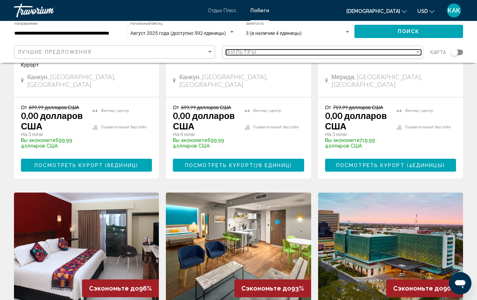
click at [418, 52] on div "фильтр" at bounding box center [417, 52] width 3 height 2
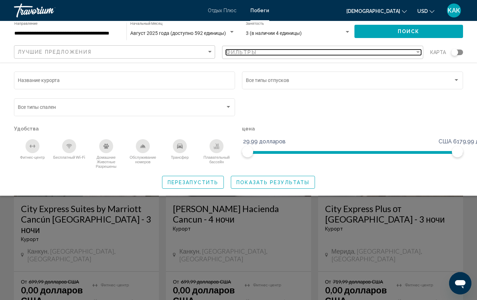
scroll to position [10, 0]
click at [400, 52] on div "Фильтры" at bounding box center [320, 53] width 189 height 6
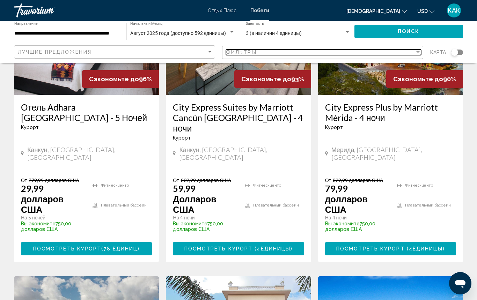
scroll to position [389, 0]
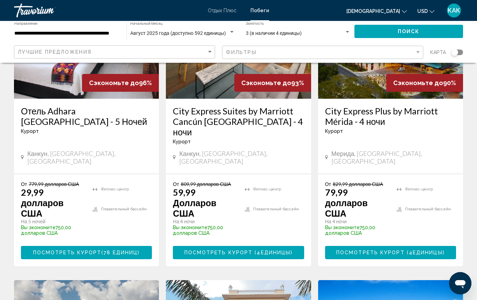
click at [86, 250] on span "ПОСМОТРЕТЬ КУРОРТ" at bounding box center [67, 253] width 68 height 6
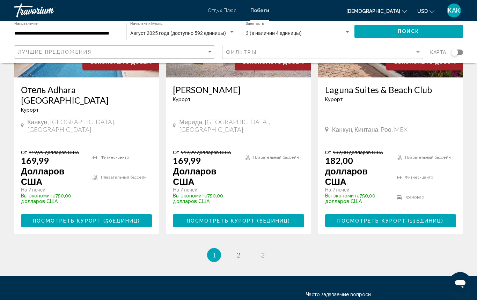
scroll to position [994, 0]
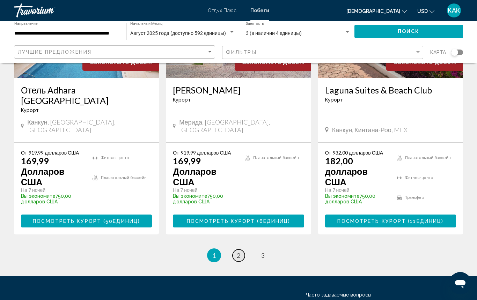
click at [239, 252] on span "2" at bounding box center [238, 256] width 3 height 8
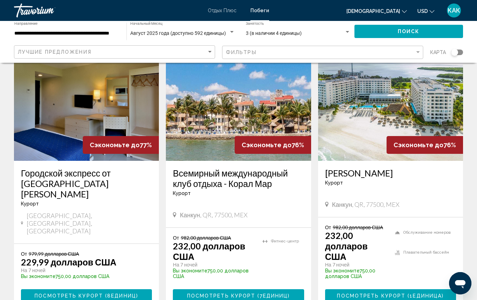
scroll to position [352, 0]
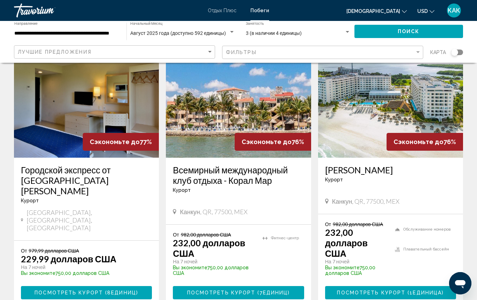
click at [341, 290] on span "ПОСМОТРЕТЬ КУРОРТ (1" at bounding box center [375, 293] width 76 height 6
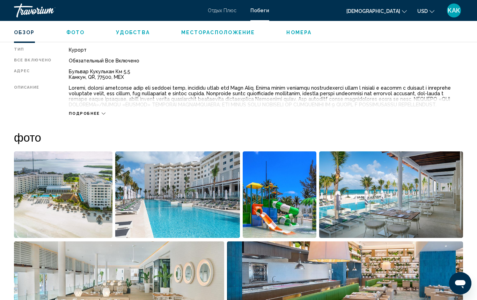
scroll to position [362, 0]
click at [89, 203] on img "Открыть полноэкранный слайдер изображений" at bounding box center [63, 194] width 98 height 87
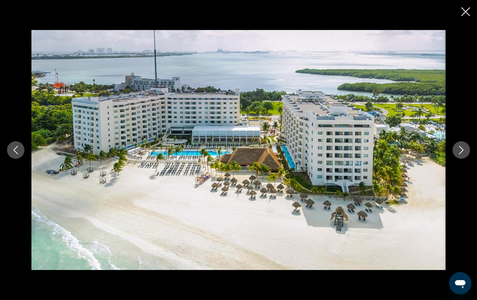
click at [462, 148] on icon "Следующее изображение" at bounding box center [461, 150] width 8 height 8
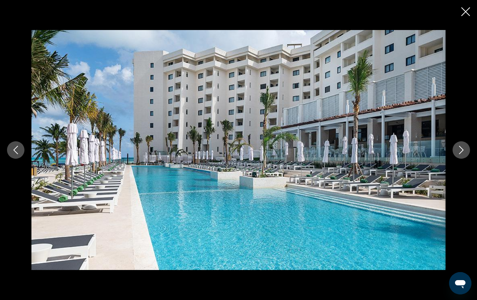
click at [462, 148] on icon "Следующее изображение" at bounding box center [461, 150] width 8 height 8
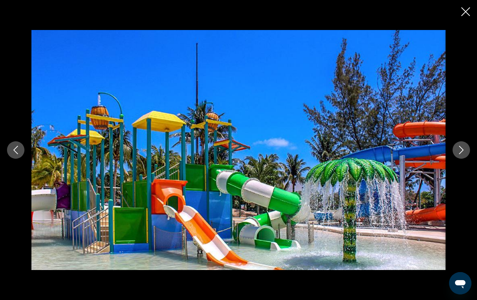
click at [462, 148] on icon "Следующее изображение" at bounding box center [461, 150] width 8 height 8
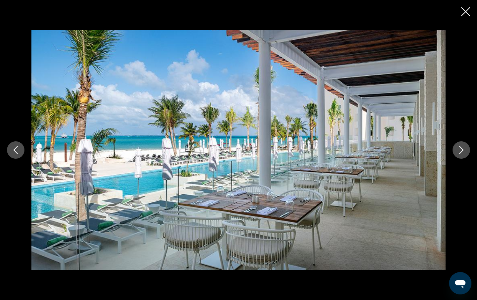
click at [462, 148] on icon "Следующее изображение" at bounding box center [461, 150] width 8 height 8
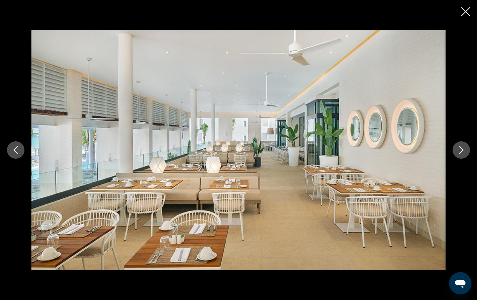
click at [462, 148] on icon "Следующее изображение" at bounding box center [461, 150] width 8 height 8
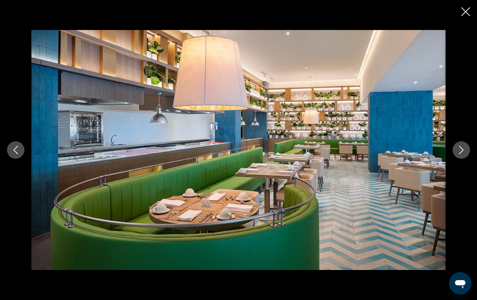
click at [462, 148] on icon "Следующее изображение" at bounding box center [461, 150] width 8 height 8
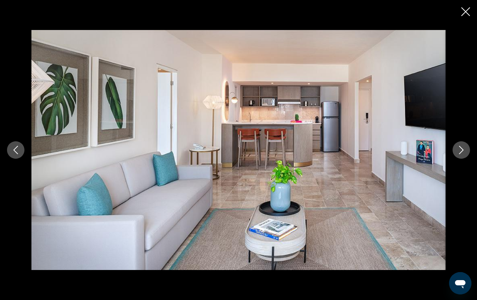
click at [462, 148] on icon "Следующее изображение" at bounding box center [461, 150] width 8 height 8
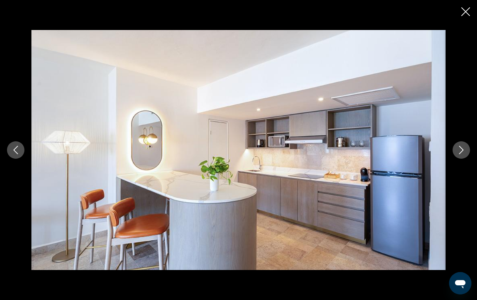
click at [462, 148] on icon "Следующее изображение" at bounding box center [461, 150] width 8 height 8
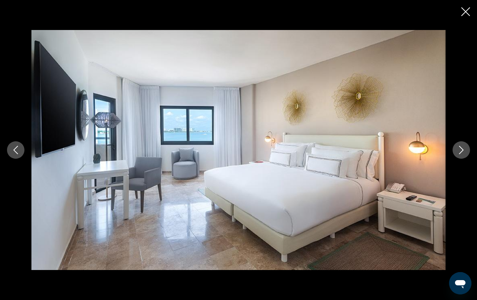
click at [462, 148] on icon "Следующее изображение" at bounding box center [461, 150] width 8 height 8
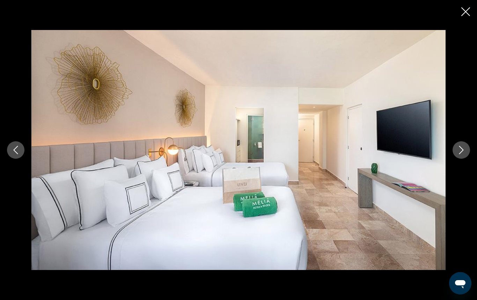
click at [462, 148] on icon "Следующее изображение" at bounding box center [461, 150] width 8 height 8
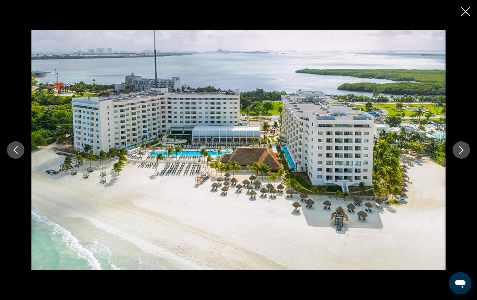
scroll to position [516, 0]
click at [463, 12] on icon "Закрыть слайд-шоу" at bounding box center [465, 11] width 9 height 9
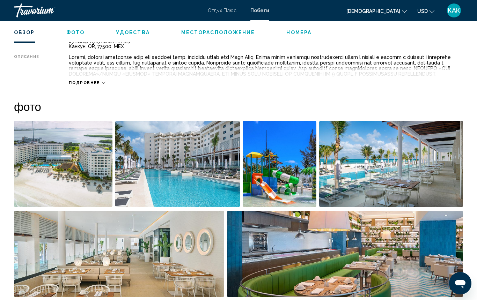
scroll to position [392, 0]
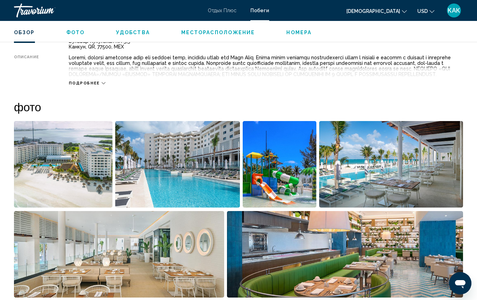
click at [358, 178] on img "Открыть полноэкранный слайдер изображений" at bounding box center [391, 164] width 144 height 87
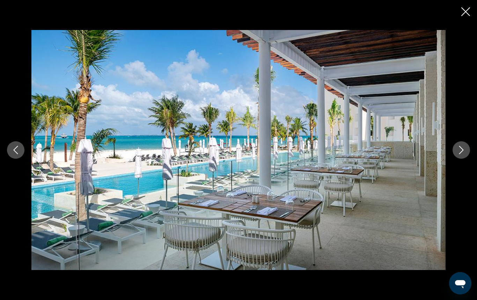
click at [464, 11] on icon "Закрыть слайд-шоу" at bounding box center [465, 11] width 9 height 9
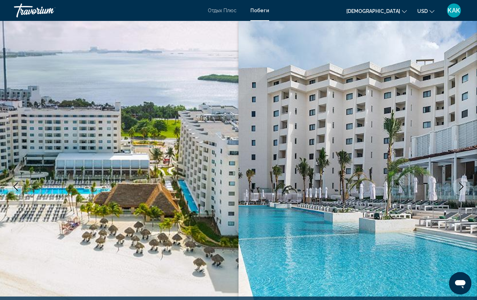
scroll to position [0, 0]
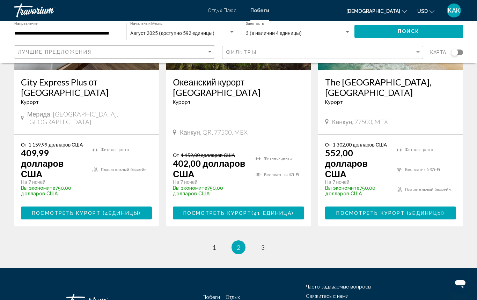
scroll to position [1009, 0]
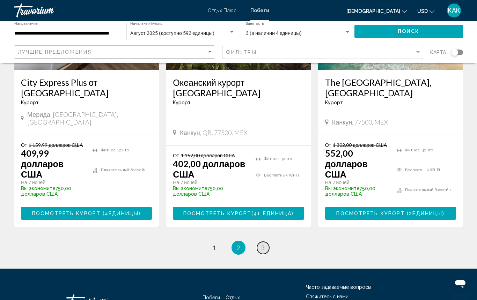
click at [263, 244] on span "3" at bounding box center [262, 248] width 3 height 8
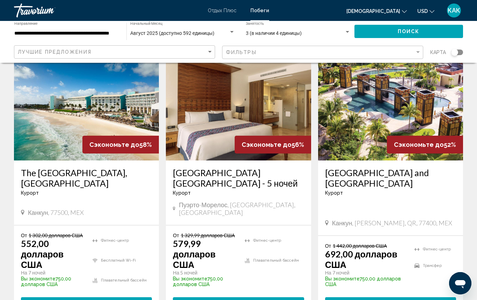
scroll to position [45, 0]
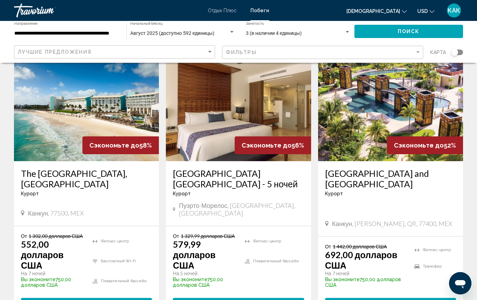
click at [238, 300] on span "ПОСМОТРЕТЬ КУРОРТ (10" at bounding box center [225, 305] width 80 height 6
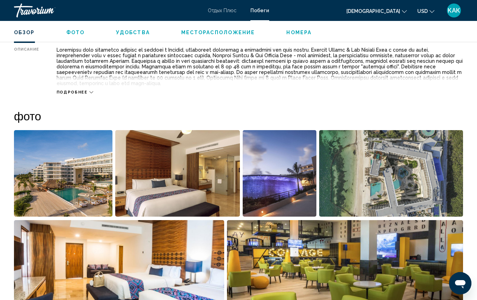
scroll to position [392, 0]
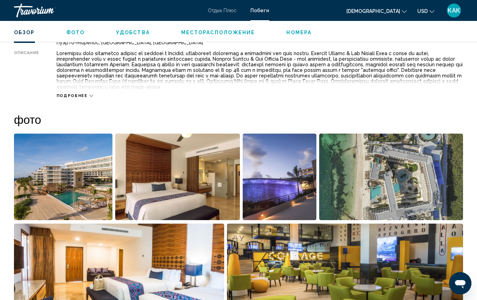
click at [70, 166] on img "Открыть полноэкранный слайдер изображений" at bounding box center [63, 177] width 98 height 87
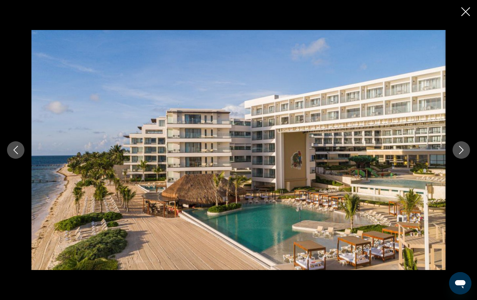
scroll to position [392, 0]
click at [459, 150] on icon "Следующее изображение" at bounding box center [461, 150] width 8 height 8
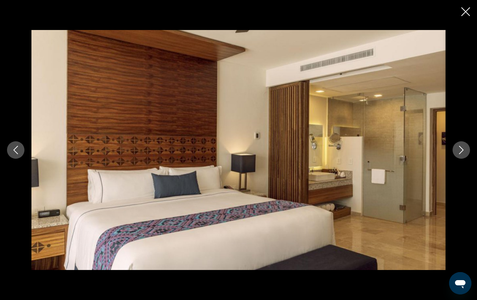
click at [459, 150] on icon "Следующее изображение" at bounding box center [461, 150] width 8 height 8
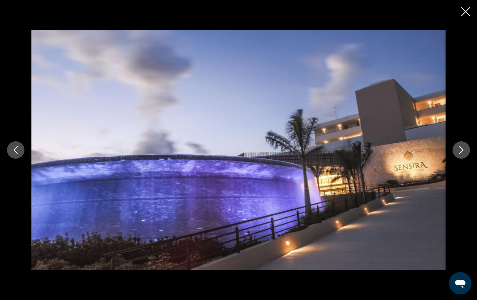
click at [459, 150] on icon "Следующее изображение" at bounding box center [461, 150] width 8 height 8
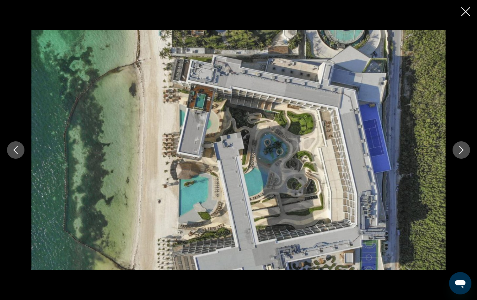
click at [459, 150] on icon "Следующее изображение" at bounding box center [461, 150] width 8 height 8
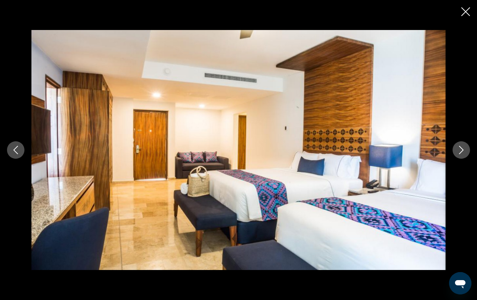
click at [459, 150] on icon "Следующее изображение" at bounding box center [461, 150] width 8 height 8
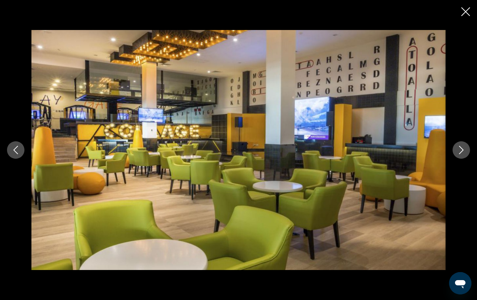
click at [459, 150] on icon "Следующее изображение" at bounding box center [461, 150] width 8 height 8
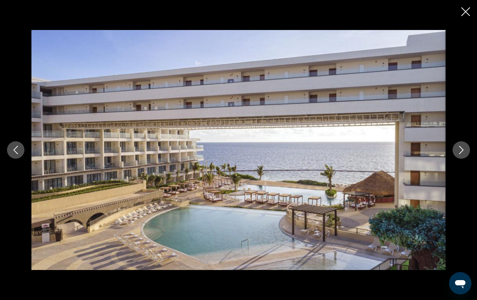
click at [459, 150] on icon "Следующее изображение" at bounding box center [461, 150] width 8 height 8
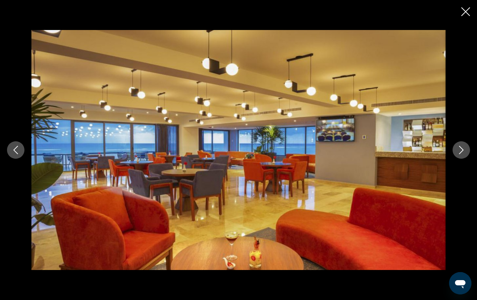
click at [459, 150] on icon "Следующее изображение" at bounding box center [461, 150] width 8 height 8
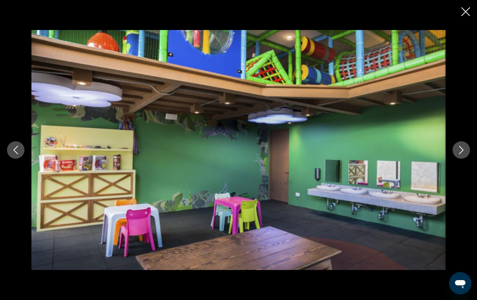
click at [459, 150] on icon "Следующее изображение" at bounding box center [461, 150] width 8 height 8
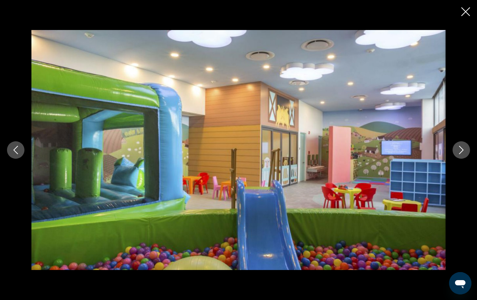
click at [459, 150] on icon "Следующее изображение" at bounding box center [461, 150] width 8 height 8
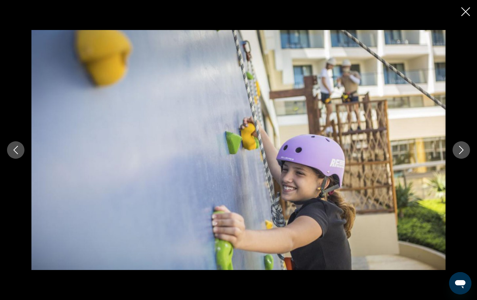
click at [459, 150] on icon "Следующее изображение" at bounding box center [461, 150] width 8 height 8
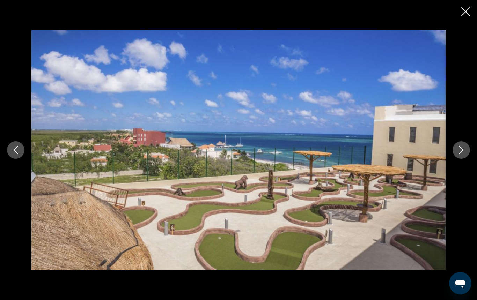
click at [459, 150] on icon "Следующее изображение" at bounding box center [461, 150] width 8 height 8
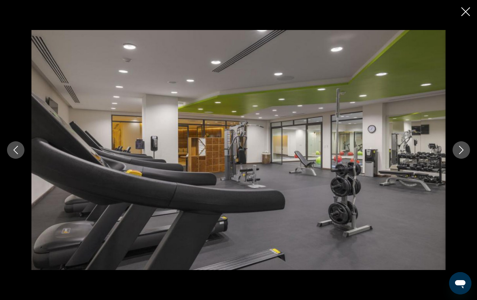
click at [459, 150] on icon "Следующее изображение" at bounding box center [461, 150] width 8 height 8
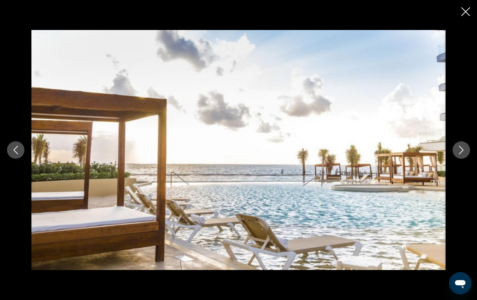
click at [465, 11] on icon "Закрыть слайд-шоу" at bounding box center [465, 11] width 9 height 9
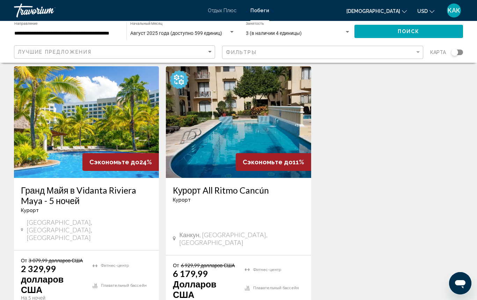
scroll to position [867, 0]
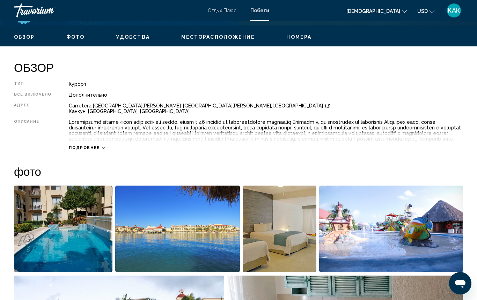
scroll to position [329, 0]
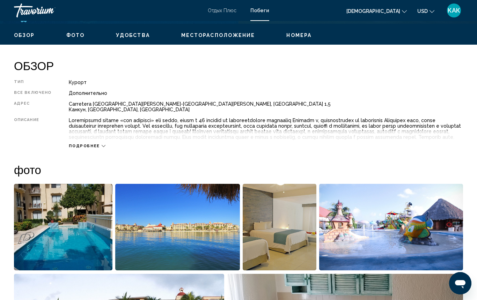
click at [98, 227] on img "Открыть полноэкранный слайдер изображений" at bounding box center [63, 227] width 98 height 87
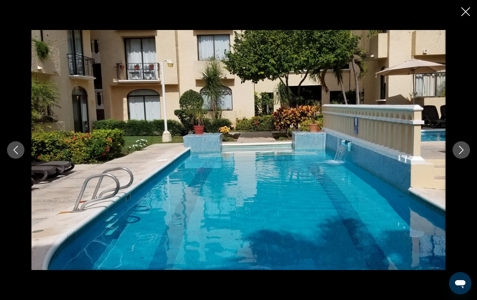
click at [460, 150] on icon "Следующее изображение" at bounding box center [461, 150] width 8 height 8
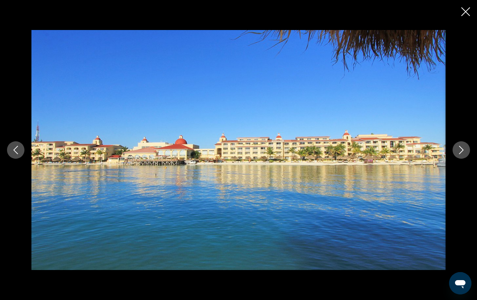
click at [460, 150] on icon "Следующее изображение" at bounding box center [461, 150] width 8 height 8
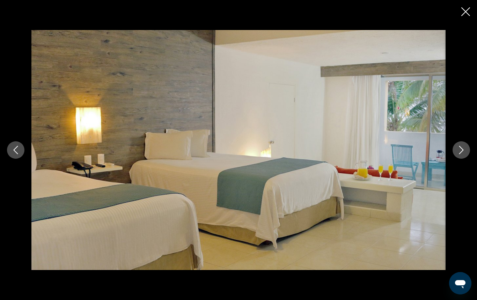
click at [460, 150] on icon "Следующее изображение" at bounding box center [461, 150] width 8 height 8
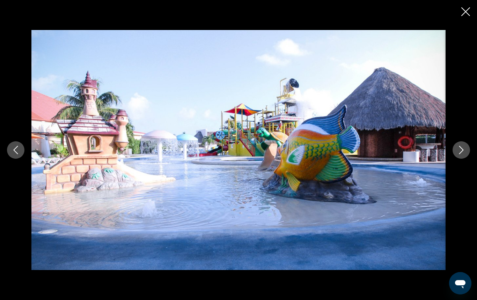
click at [460, 150] on icon "Следующее изображение" at bounding box center [461, 150] width 8 height 8
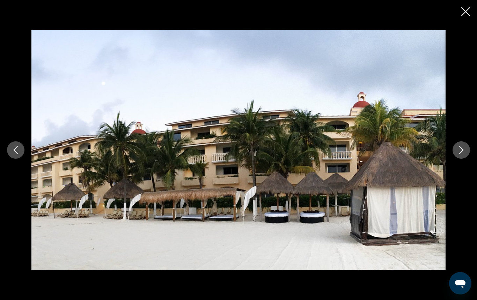
click at [460, 150] on icon "Следующее изображение" at bounding box center [461, 150] width 8 height 8
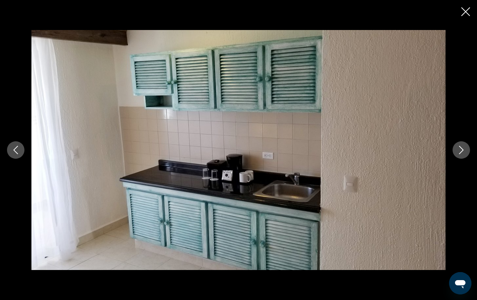
click at [460, 150] on icon "Следующее изображение" at bounding box center [461, 150] width 8 height 8
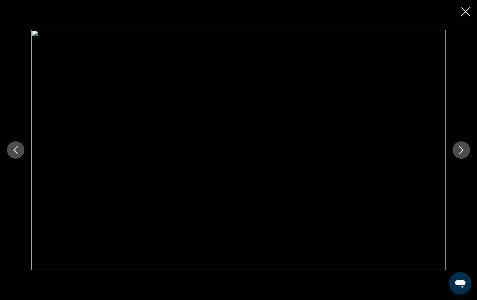
click at [460, 150] on icon "Следующее изображение" at bounding box center [461, 150] width 8 height 8
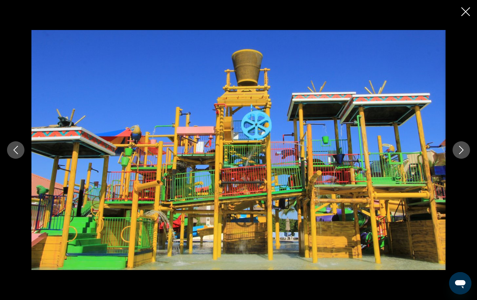
click at [460, 150] on icon "Следующее изображение" at bounding box center [461, 150] width 8 height 8
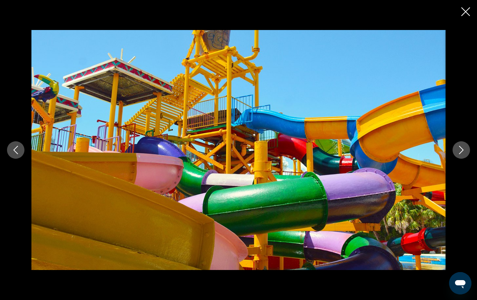
click at [460, 150] on icon "Следующее изображение" at bounding box center [461, 150] width 8 height 8
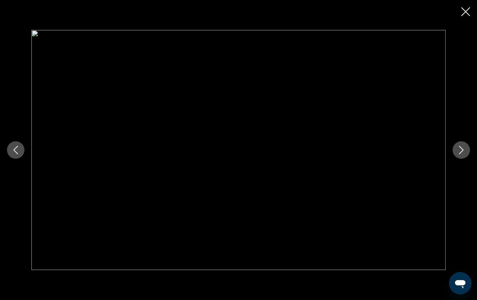
click at [460, 150] on icon "Следующее изображение" at bounding box center [461, 150] width 8 height 8
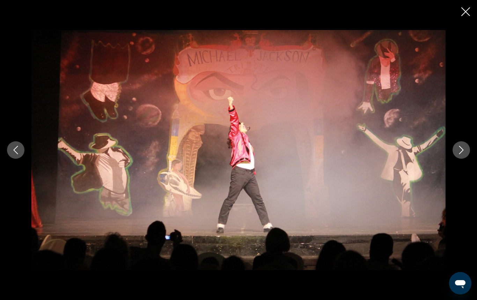
click at [460, 148] on icon "Следующее изображение" at bounding box center [461, 150] width 8 height 8
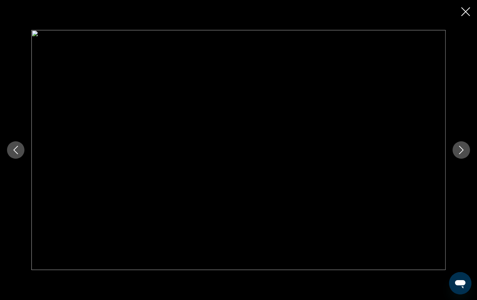
click at [464, 16] on icon "Закрыть слайд-шоу" at bounding box center [465, 11] width 9 height 9
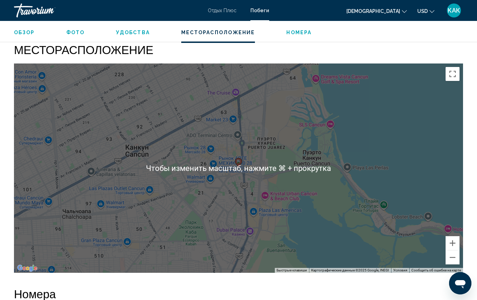
scroll to position [1062, 0]
